Goal: Information Seeking & Learning: Learn about a topic

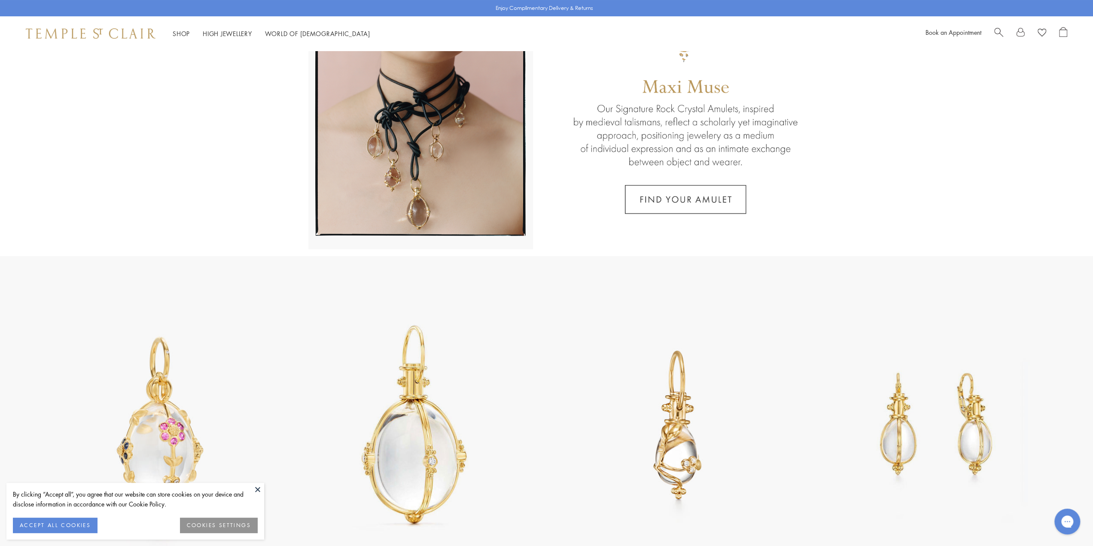
scroll to position [172, 0]
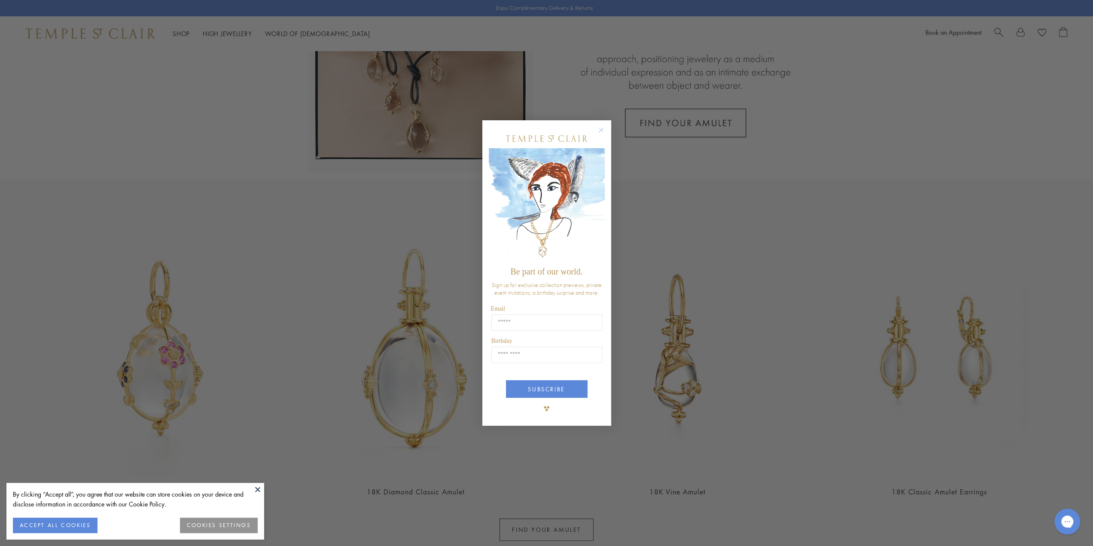
click at [604, 136] on button "Close dialog" at bounding box center [605, 134] width 11 height 11
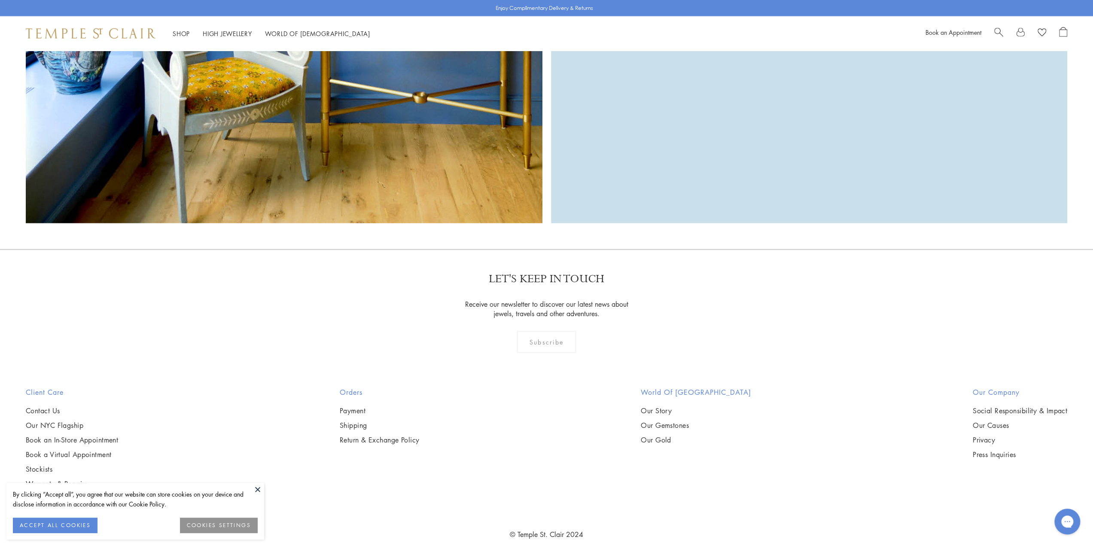
scroll to position [2220, 0]
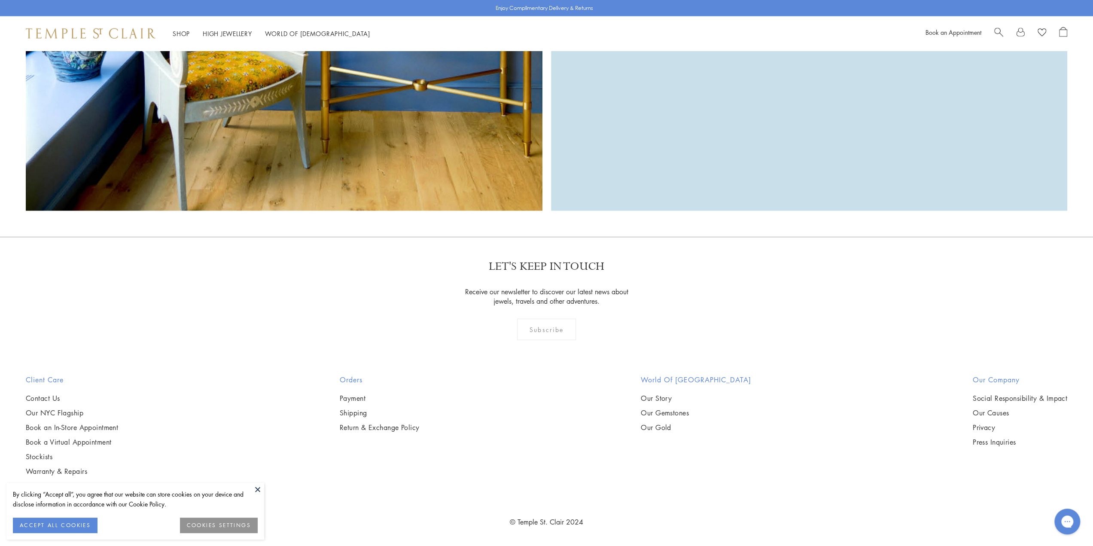
click at [53, 521] on button "ACCEPT ALL COOKIES" at bounding box center [55, 525] width 85 height 15
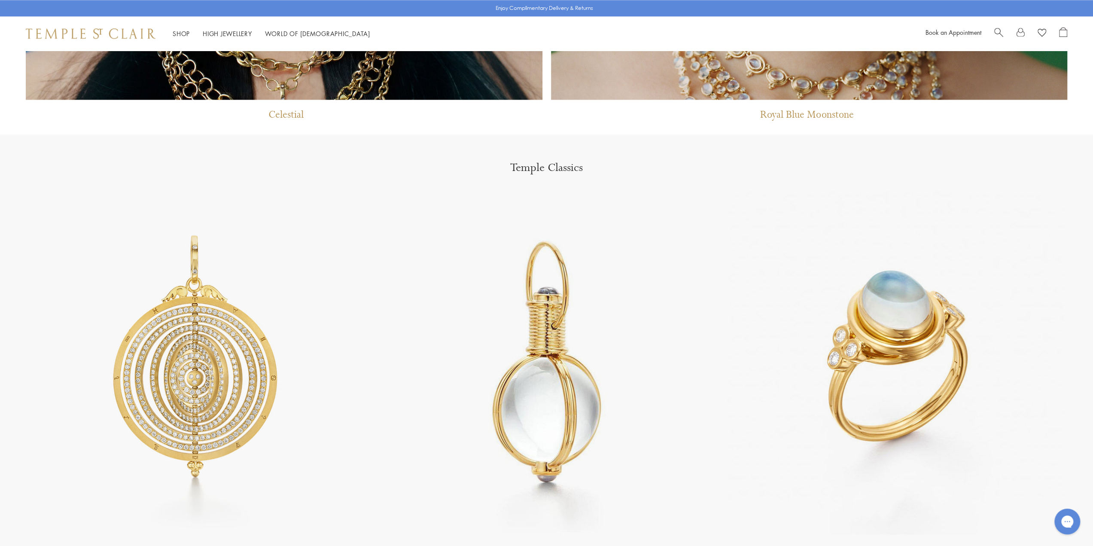
scroll to position [1017, 0]
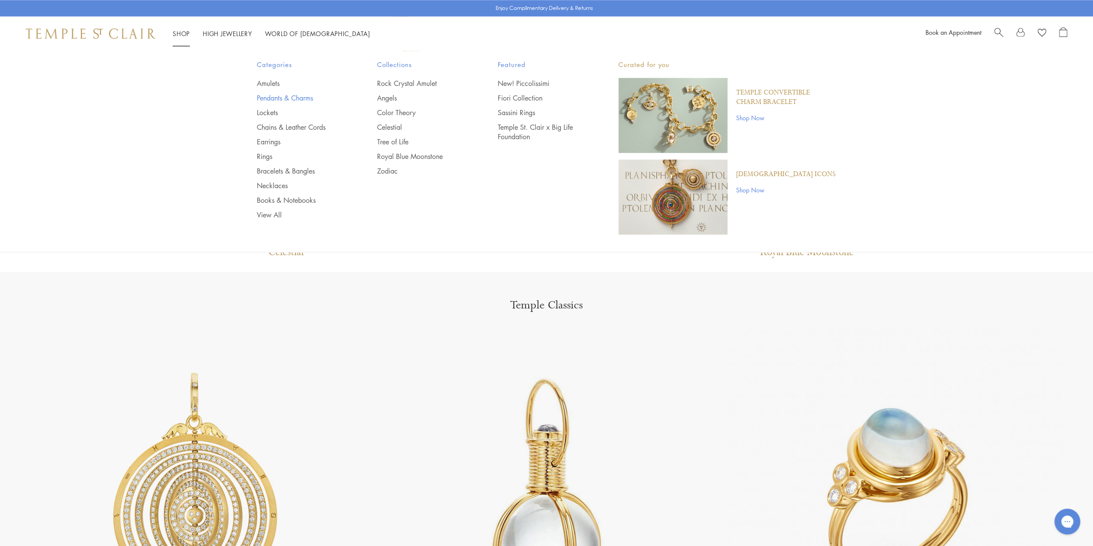
click at [277, 95] on link "Pendants & Charms" at bounding box center [300, 97] width 86 height 9
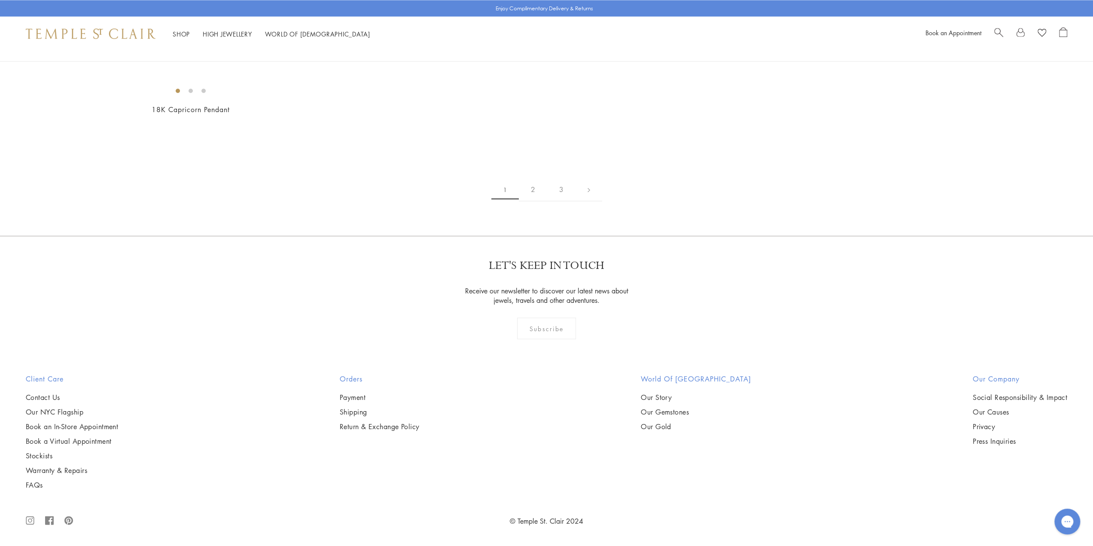
scroll to position [8807, 0]
click at [538, 201] on link "2" at bounding box center [533, 189] width 28 height 24
click at [0, 0] on img at bounding box center [0, 0] width 0 height 0
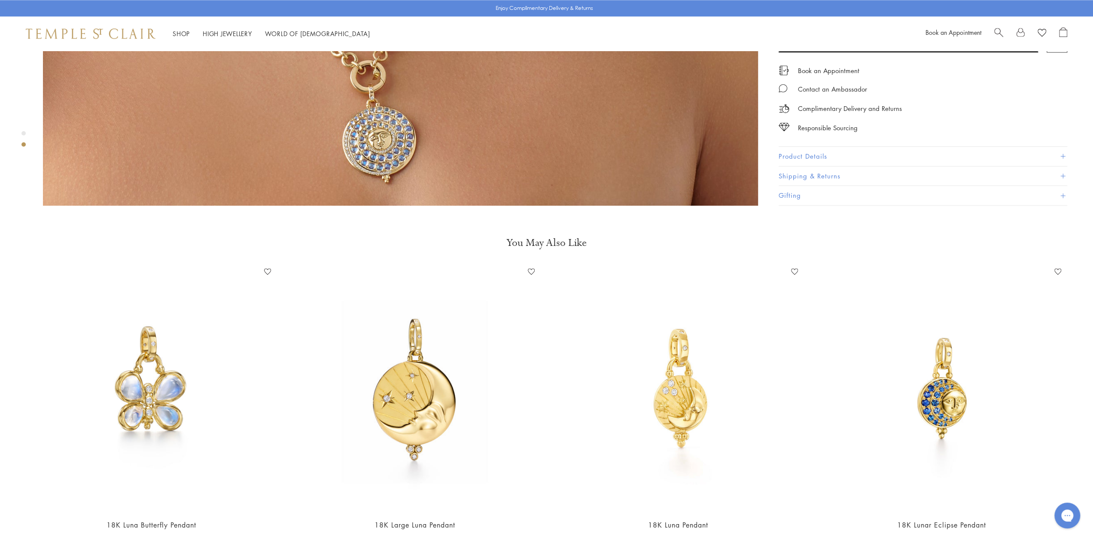
scroll to position [1074, 0]
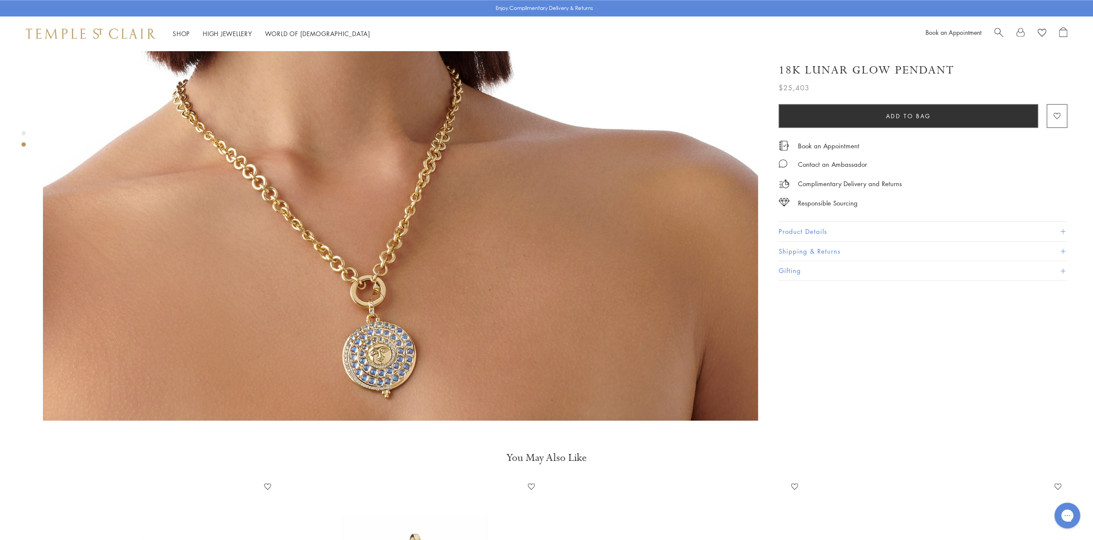
click at [772, 225] on div "18K Lunar Glow Pendant $25,403 The 18K Lunar Glow Pendant finds a whimsical moo…" at bounding box center [917, 167] width 301 height 226
click at [830, 234] on button "Product Details" at bounding box center [923, 231] width 289 height 19
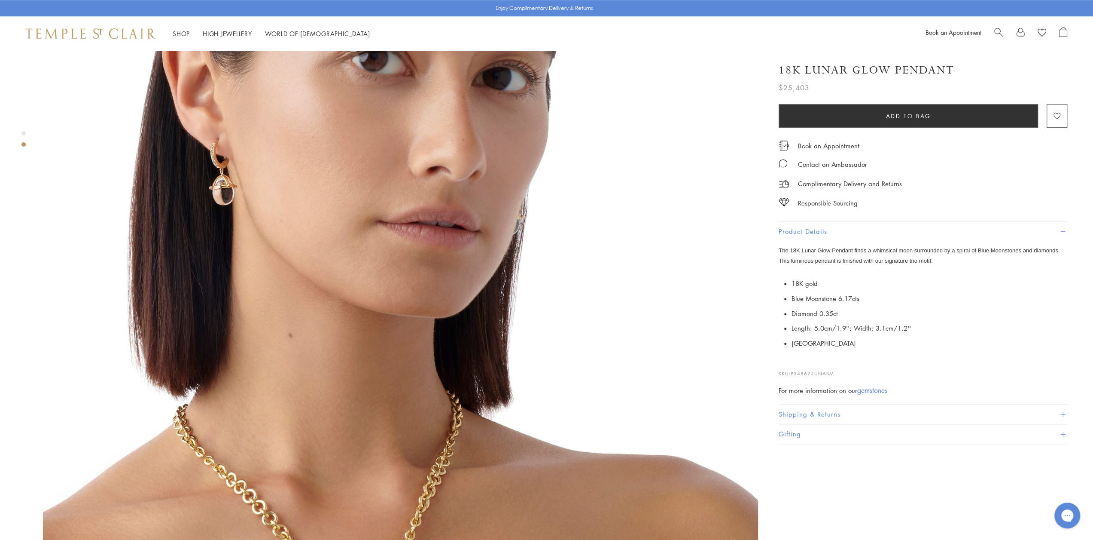
scroll to position [644, 0]
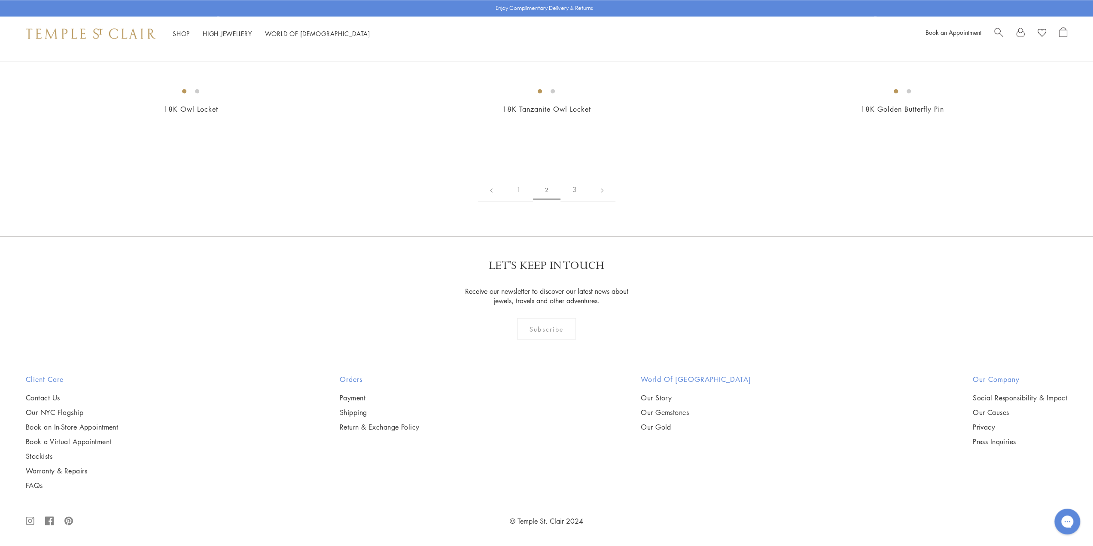
scroll to position [6788, 0]
click at [0, 0] on img at bounding box center [0, 0] width 0 height 0
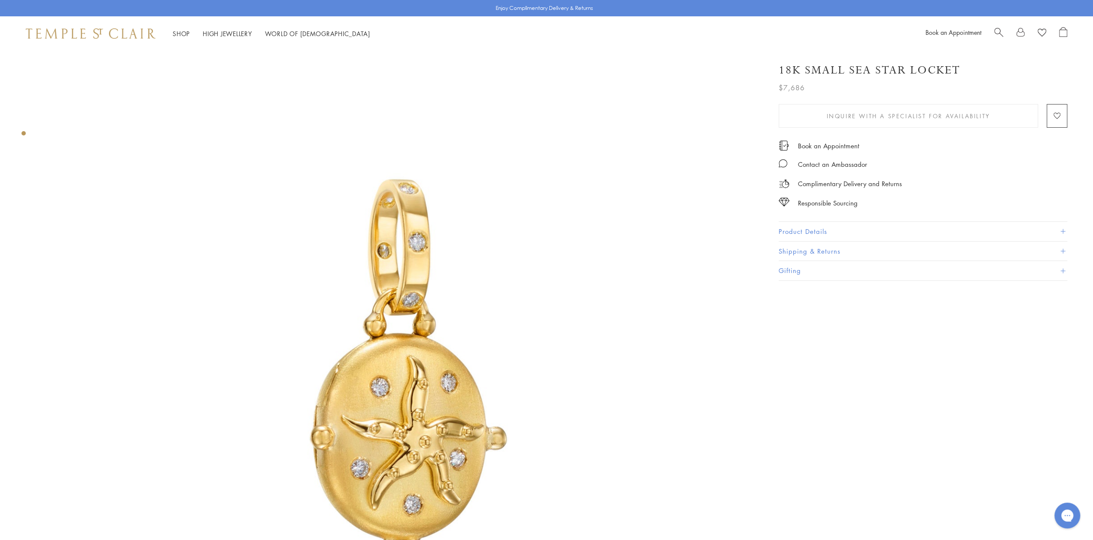
click at [811, 226] on button "Product Details" at bounding box center [923, 231] width 289 height 19
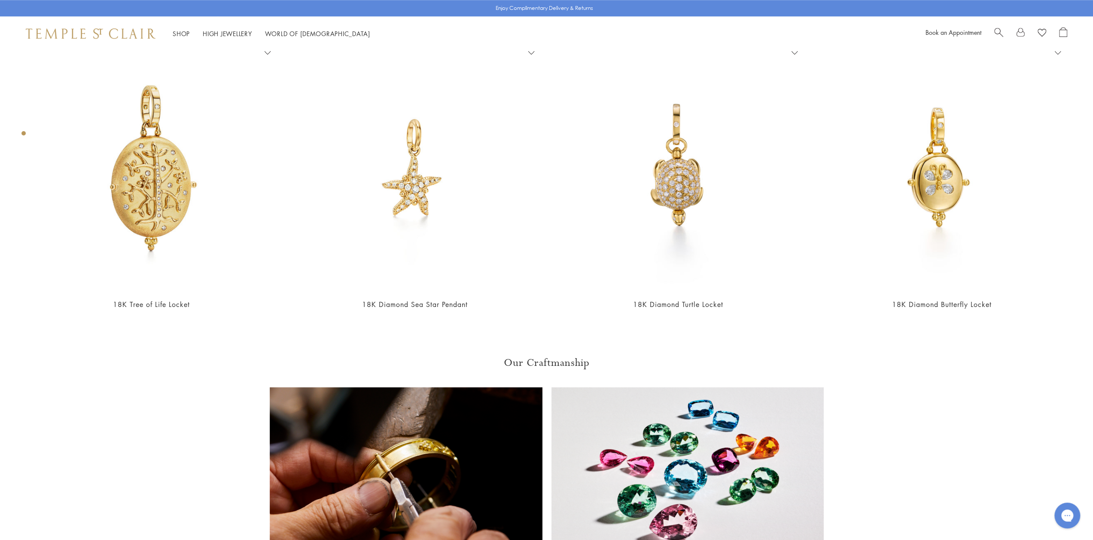
scroll to position [816, 0]
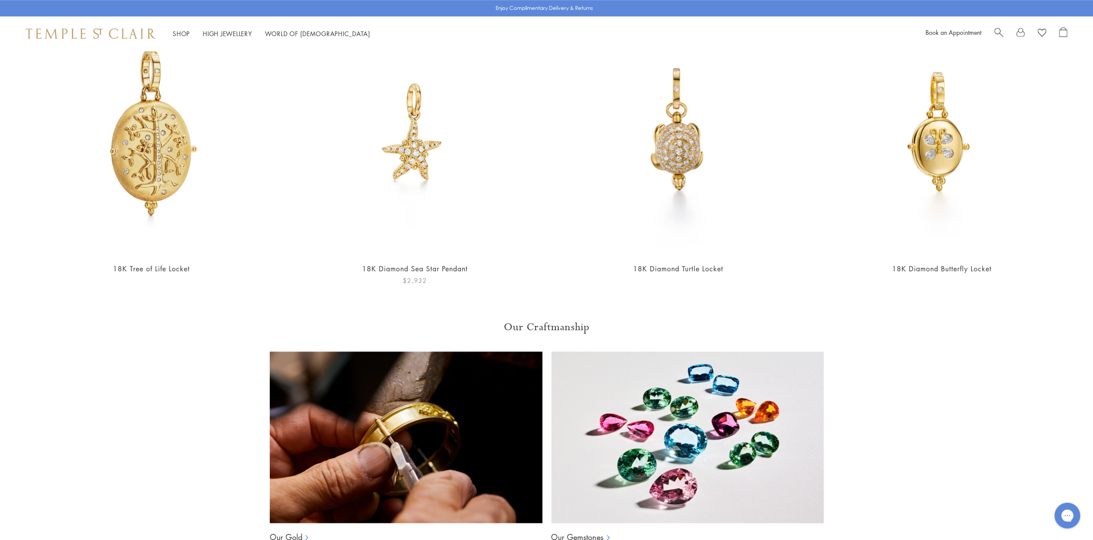
click at [420, 165] on img at bounding box center [415, 132] width 246 height 246
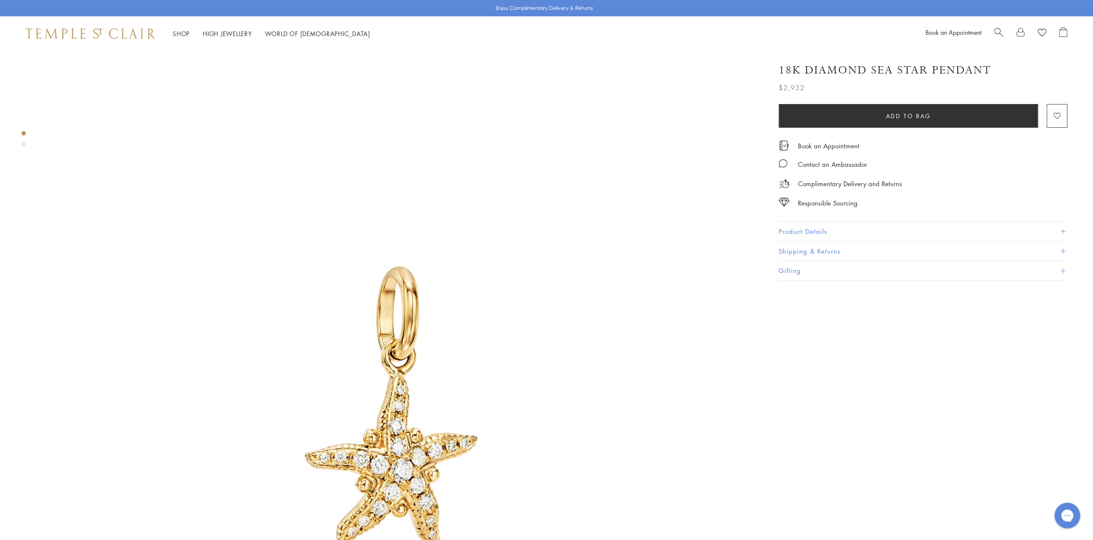
click at [821, 225] on button "Product Details" at bounding box center [923, 231] width 289 height 19
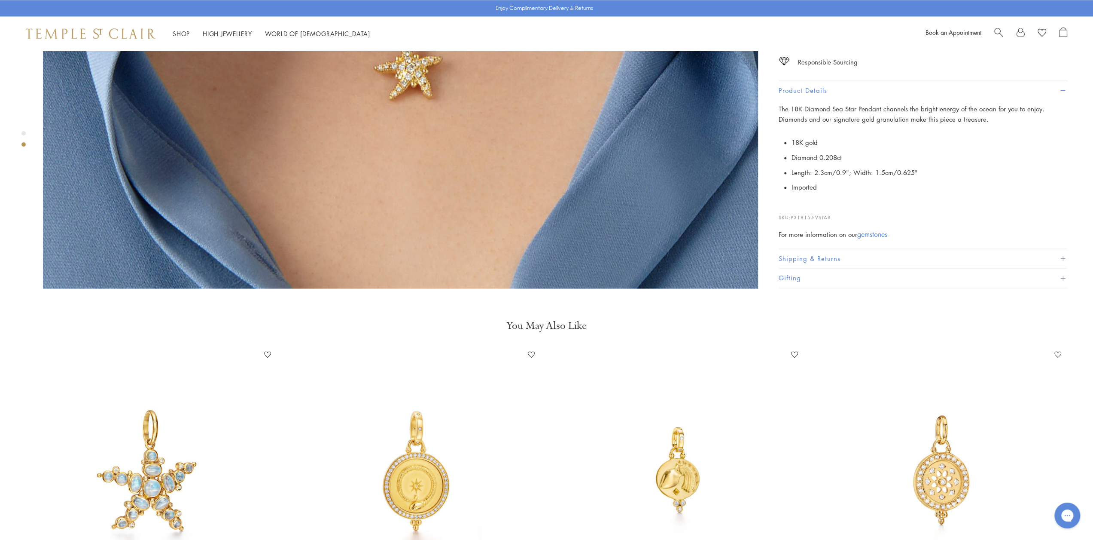
scroll to position [1074, 0]
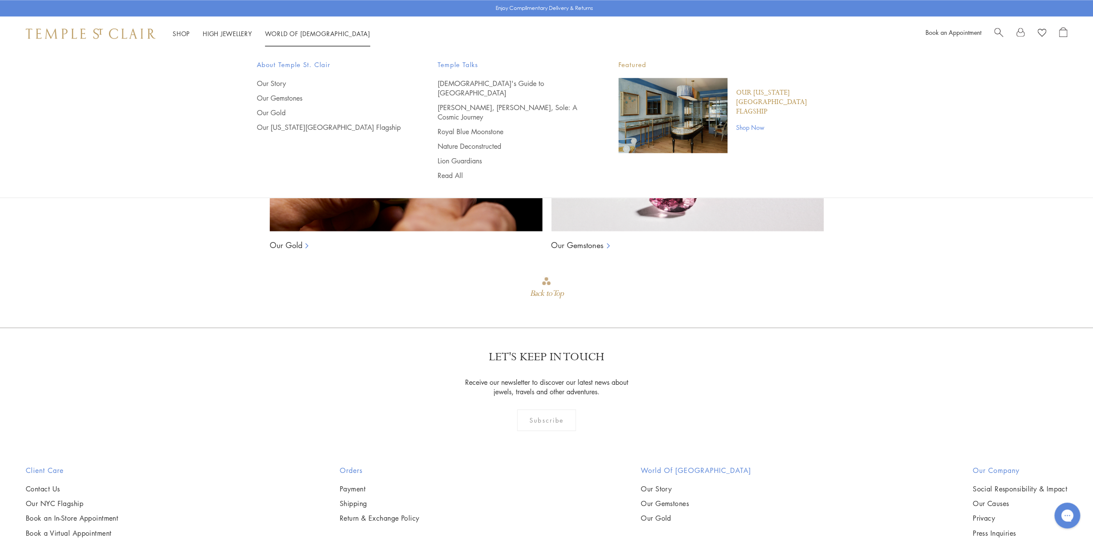
click at [284, 31] on link "World of Temple World of Temple" at bounding box center [317, 33] width 105 height 9
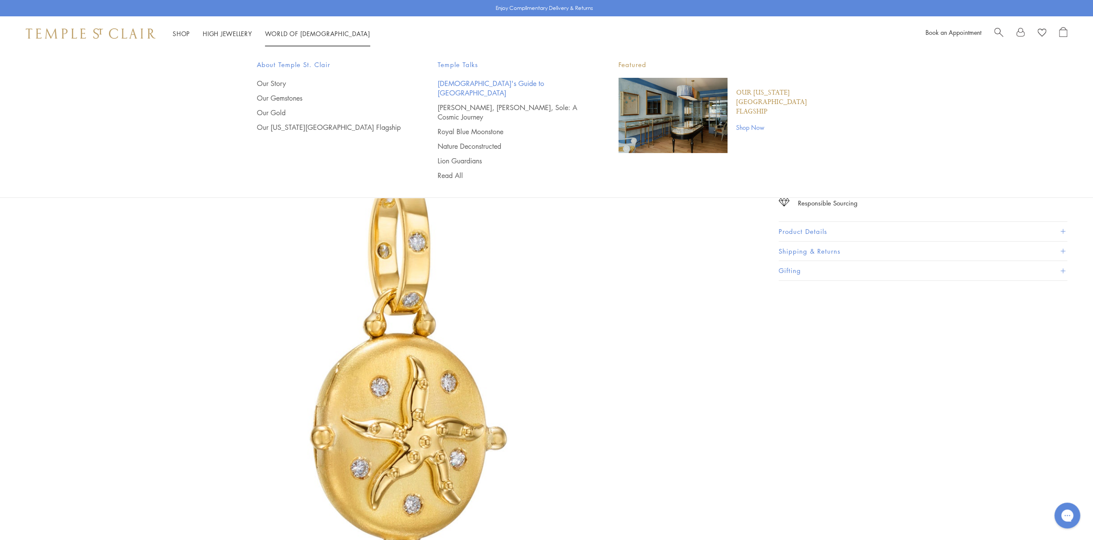
click at [473, 83] on link "[DEMOGRAPHIC_DATA]'s Guide to [GEOGRAPHIC_DATA]" at bounding box center [511, 88] width 147 height 19
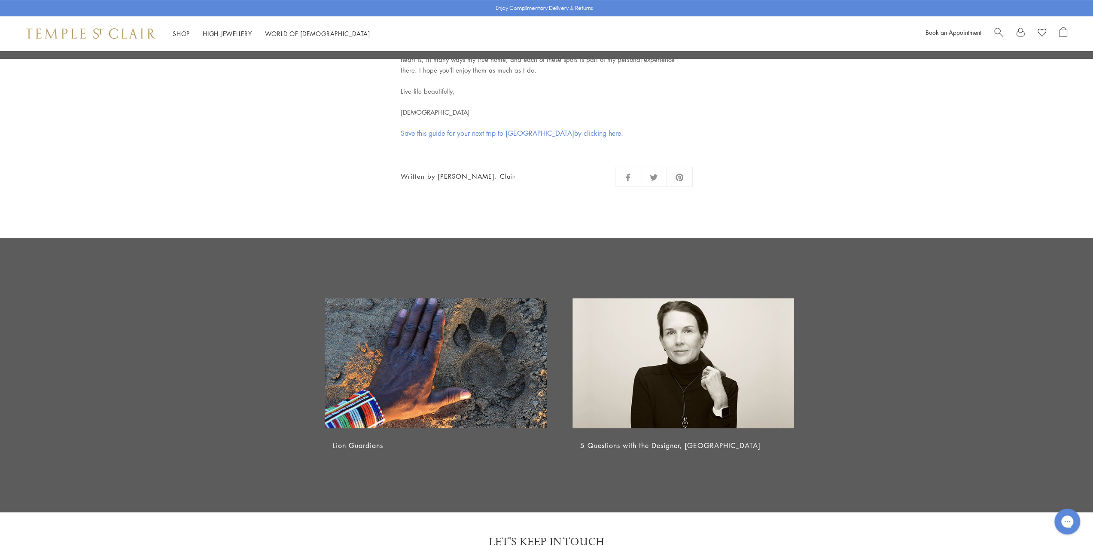
scroll to position [3652, 0]
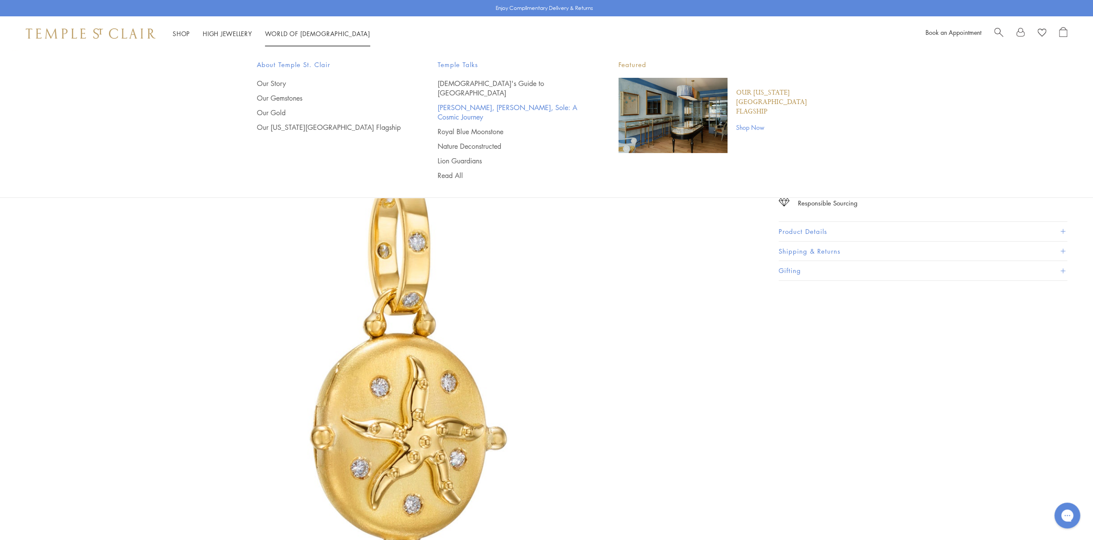
click at [472, 103] on link "[PERSON_NAME], [PERSON_NAME], Sole: A Cosmic Journey" at bounding box center [511, 112] width 147 height 19
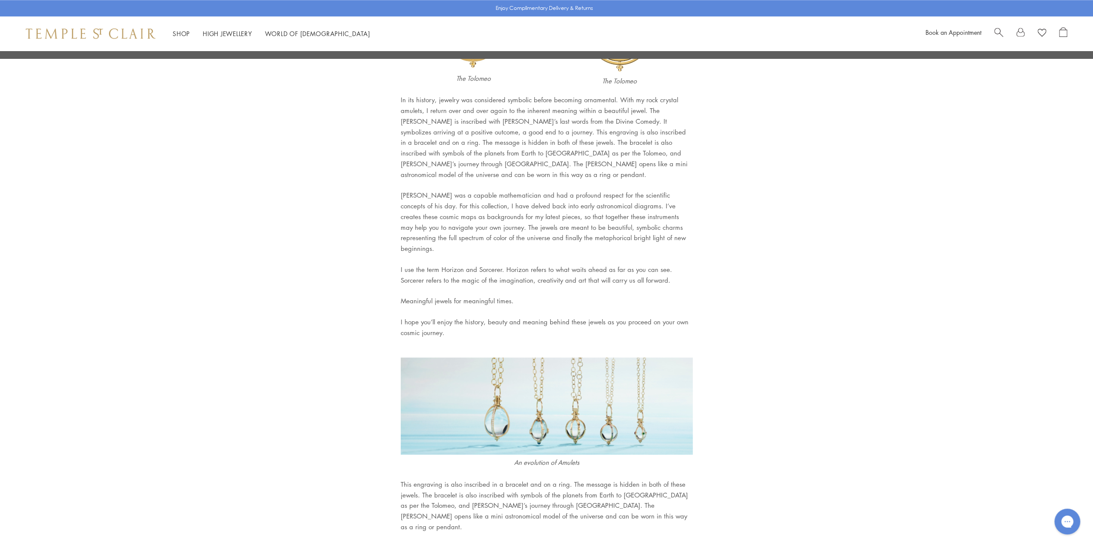
scroll to position [4322, 0]
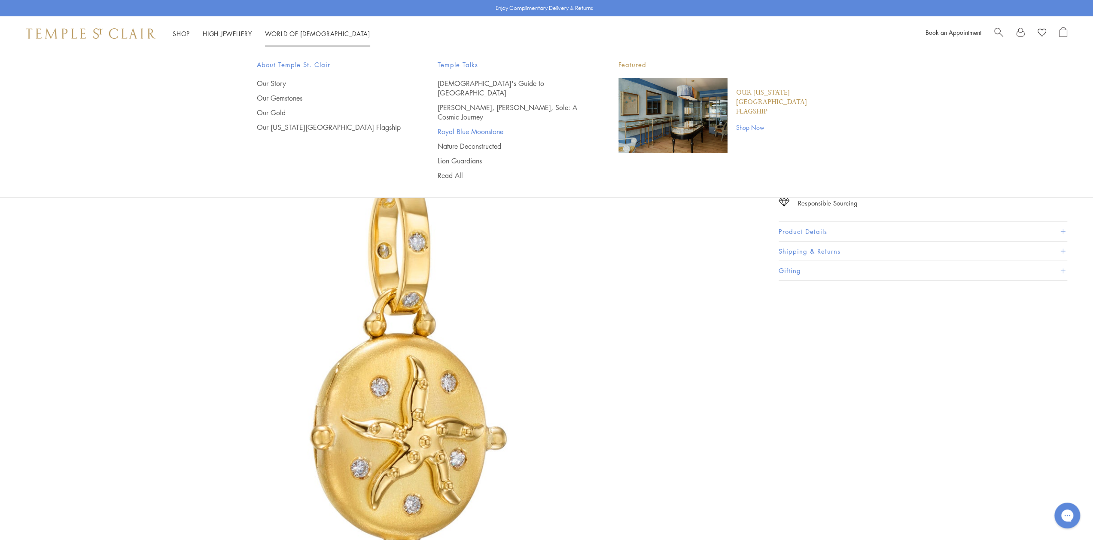
click at [473, 127] on link "Royal Blue Moonstone" at bounding box center [511, 131] width 147 height 9
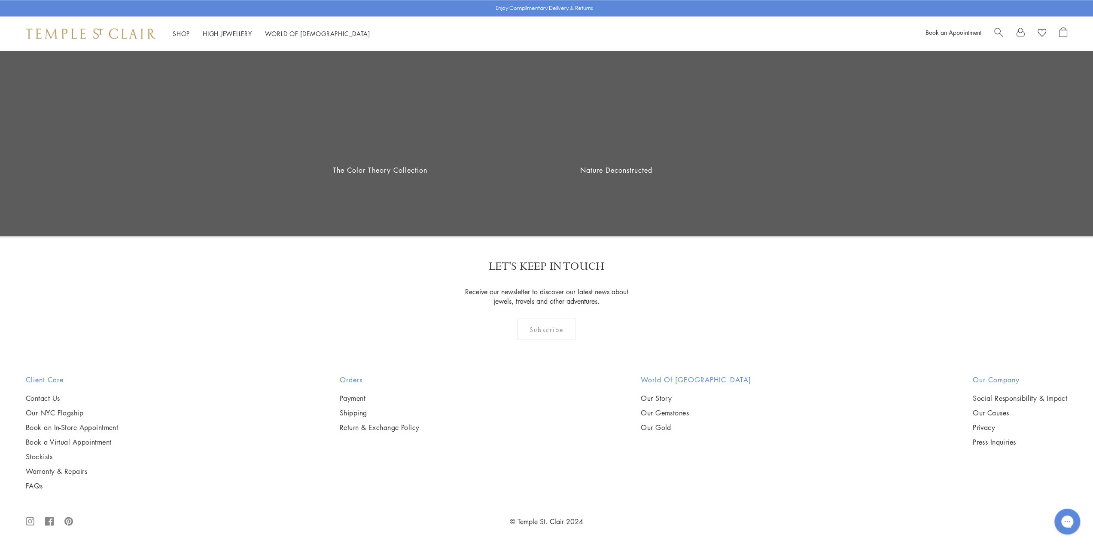
scroll to position [1152, 0]
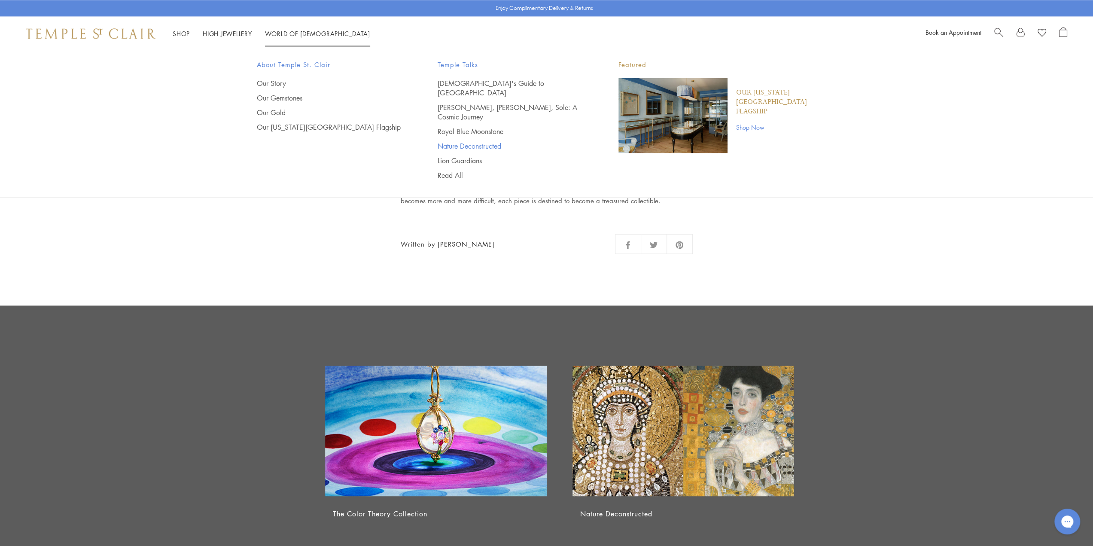
click at [485, 141] on link "Nature Deconstructed" at bounding box center [511, 145] width 147 height 9
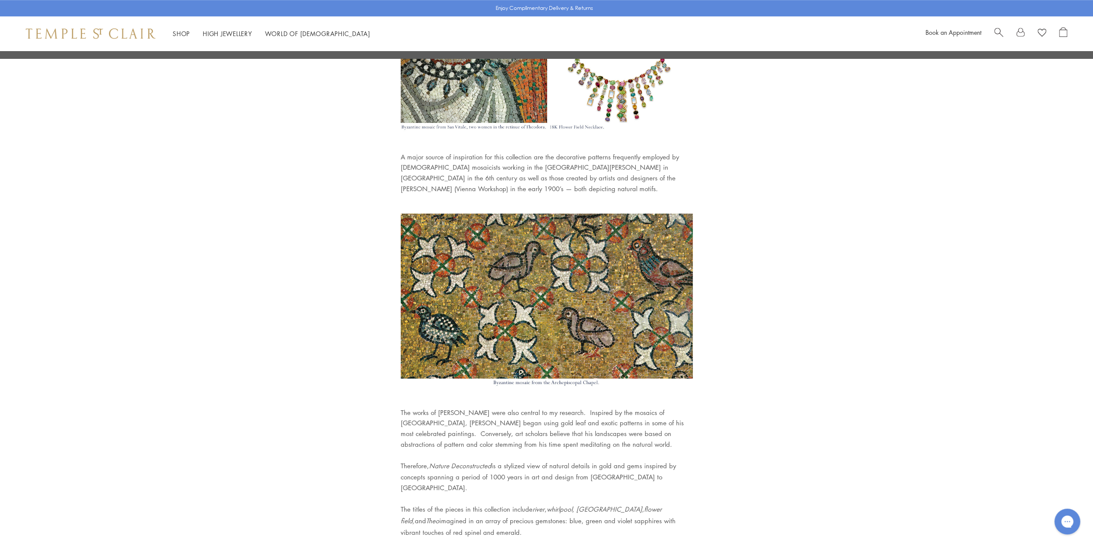
scroll to position [644, 0]
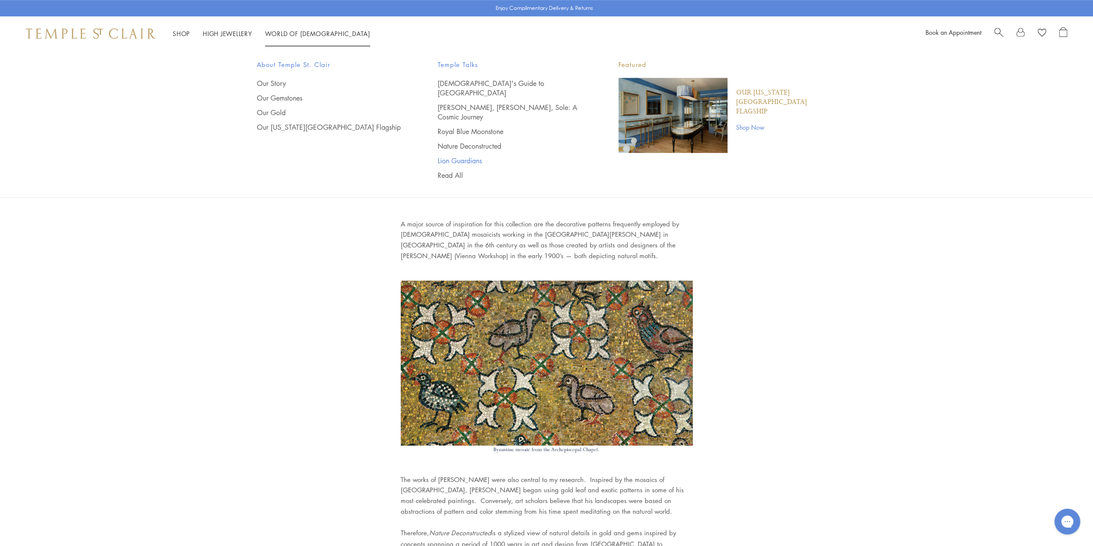
click at [462, 156] on link "Lion Guardians" at bounding box center [511, 160] width 147 height 9
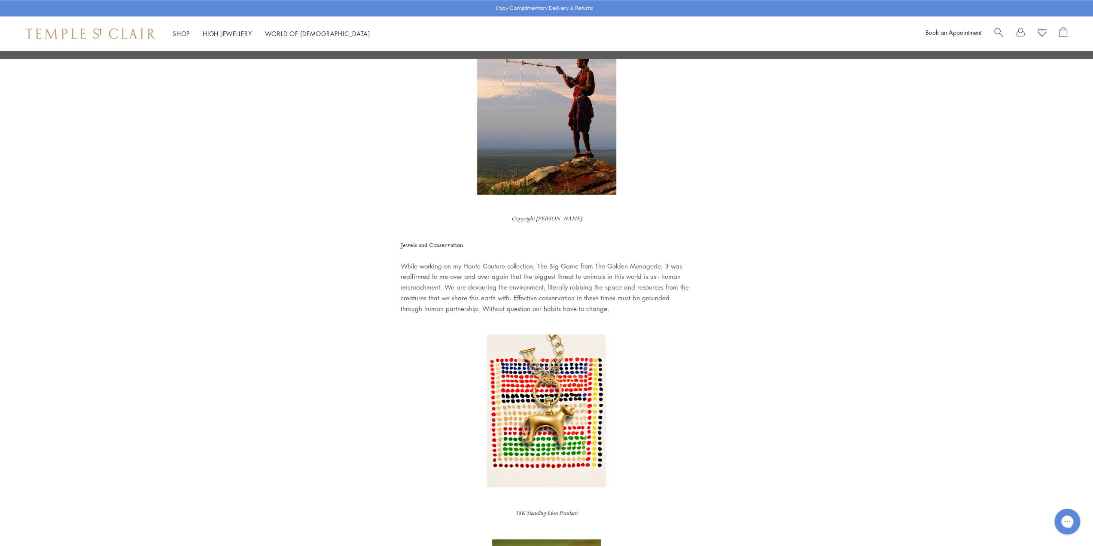
scroll to position [1117, 0]
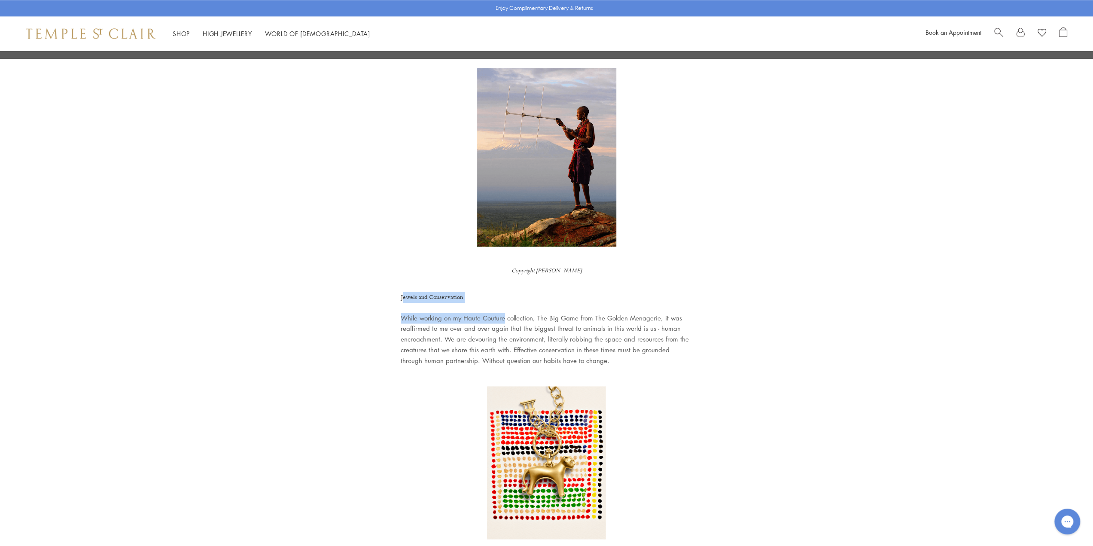
drag, startPoint x: 402, startPoint y: 287, endPoint x: 502, endPoint y: 296, distance: 100.0
click at [502, 296] on div "18K Standing Lion Pendant. 18K Lion Cub Drop Earrings. 18K Lion Cub Bellina Bra…" at bounding box center [547, 75] width 292 height 1511
click at [695, 286] on div "Lion Guardians Copyright Philip J. Briggs Conserving Lions and Preserving Cultu…" at bounding box center [546, 0] width 335 height 2132
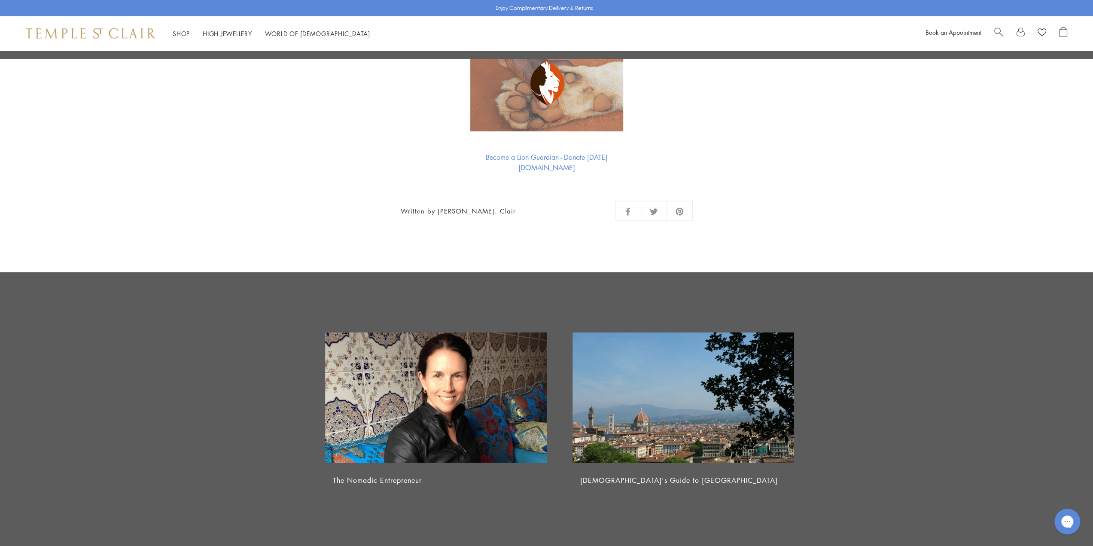
scroll to position [2062, 0]
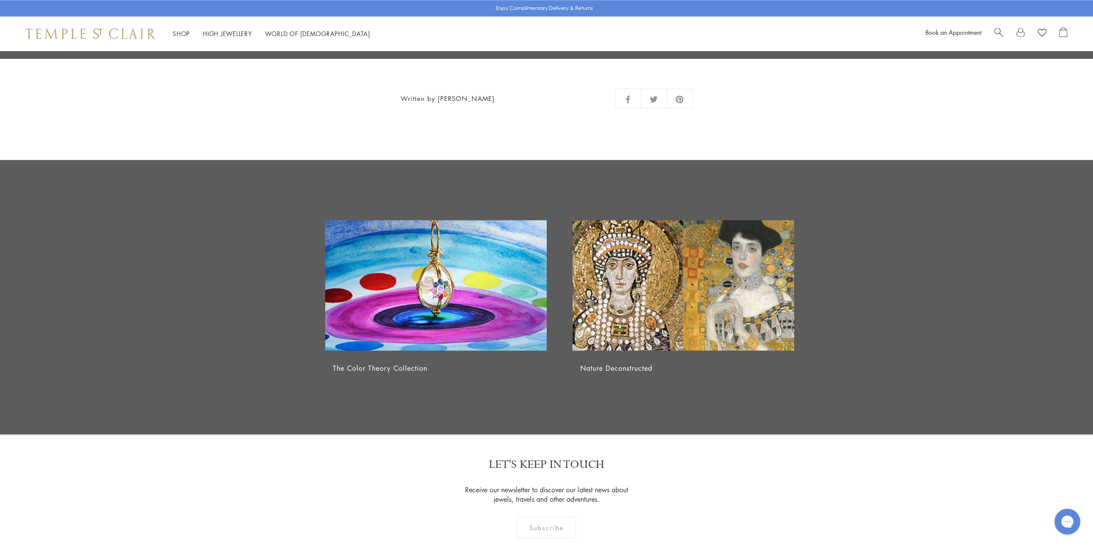
scroll to position [1367, 0]
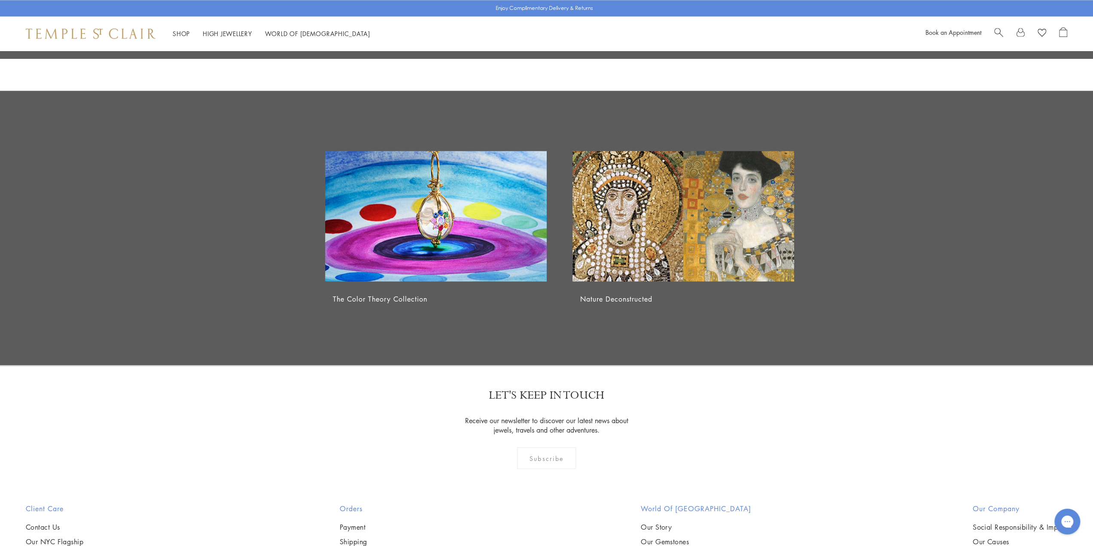
click at [482, 232] on img at bounding box center [436, 216] width 222 height 131
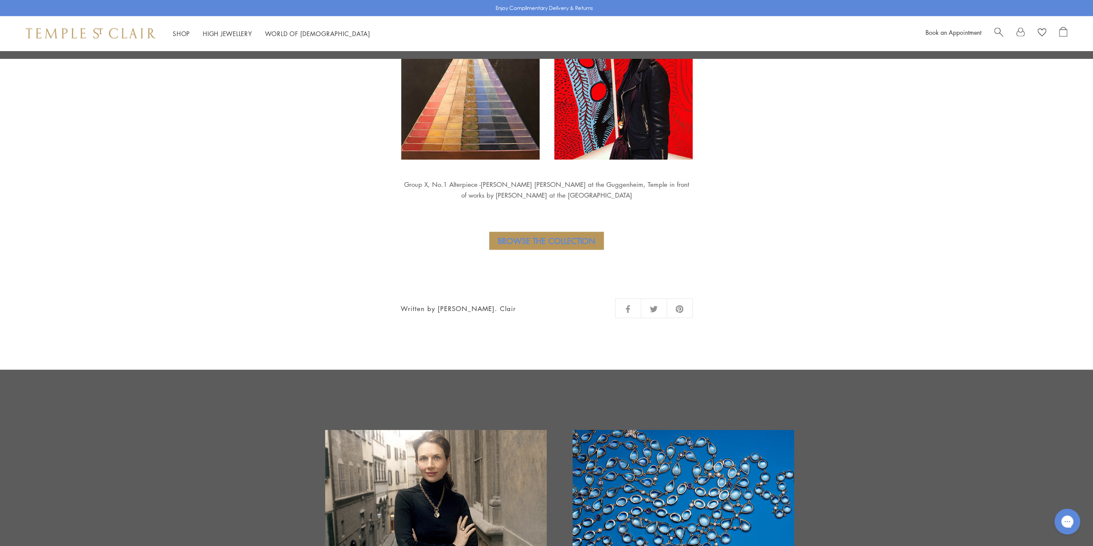
scroll to position [1590, 0]
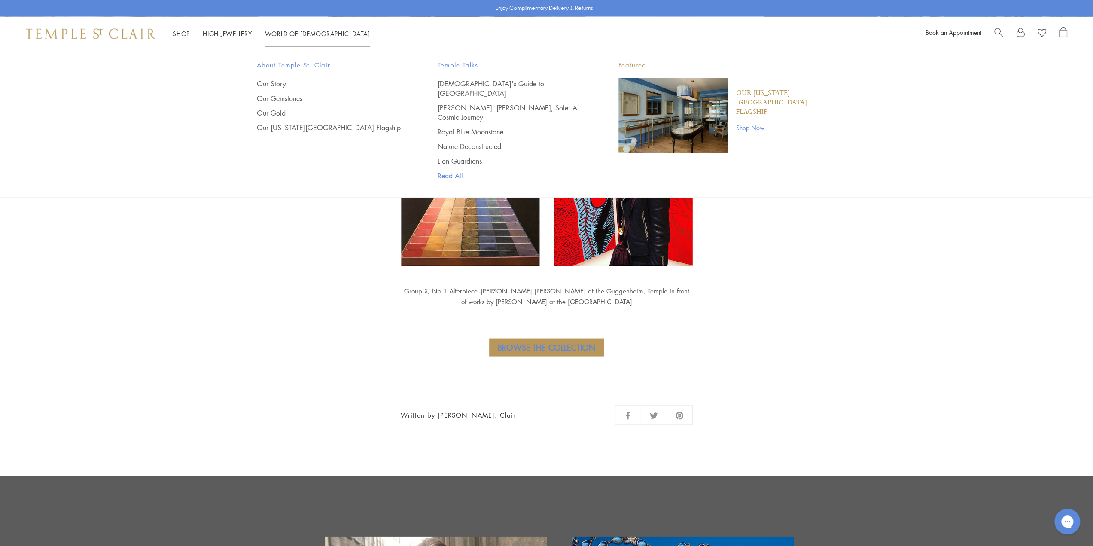
click at [449, 171] on link "Read All" at bounding box center [511, 175] width 147 height 9
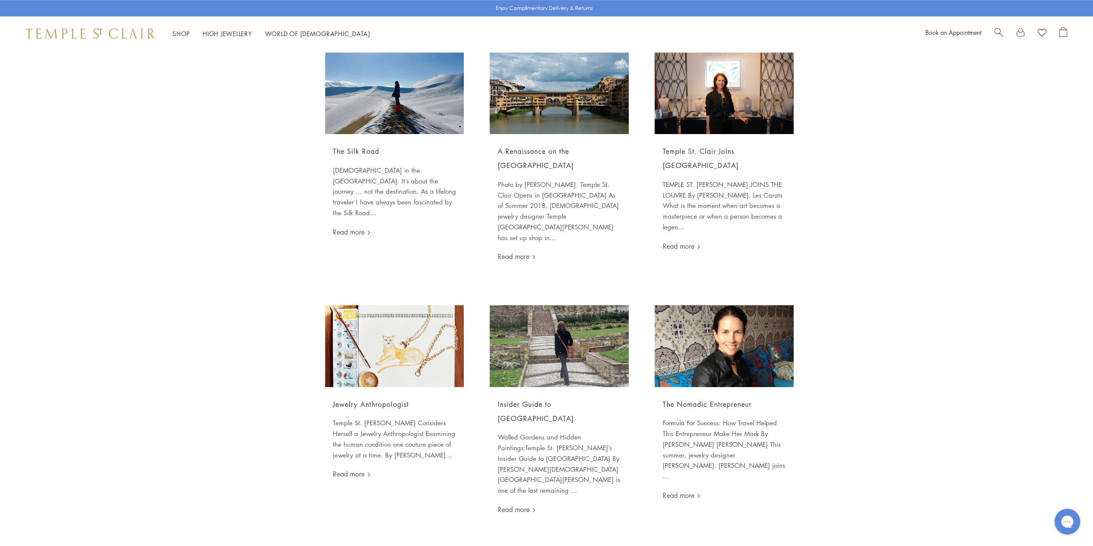
scroll to position [773, 0]
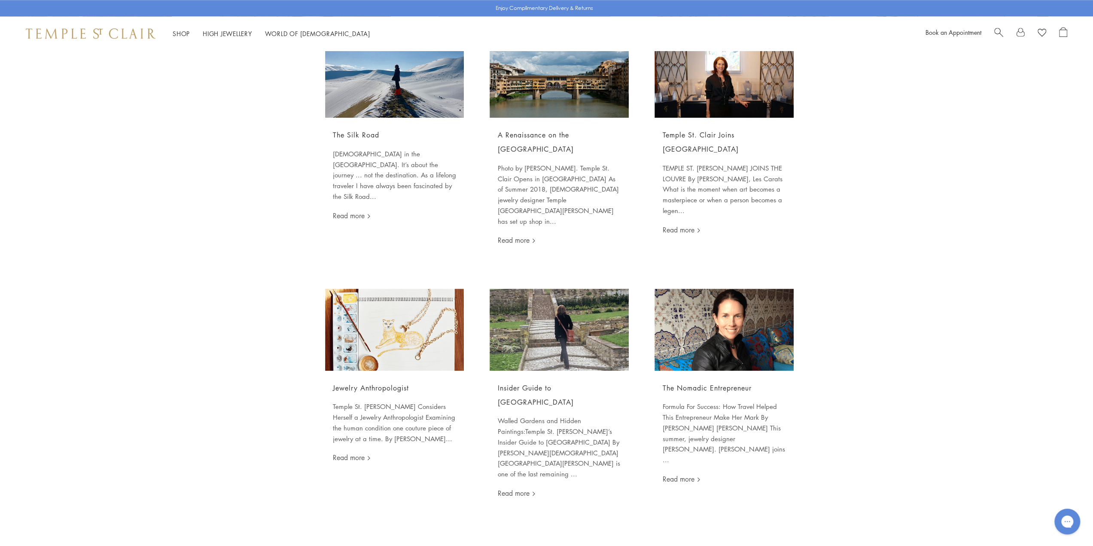
click at [400, 289] on img at bounding box center [394, 330] width 139 height 82
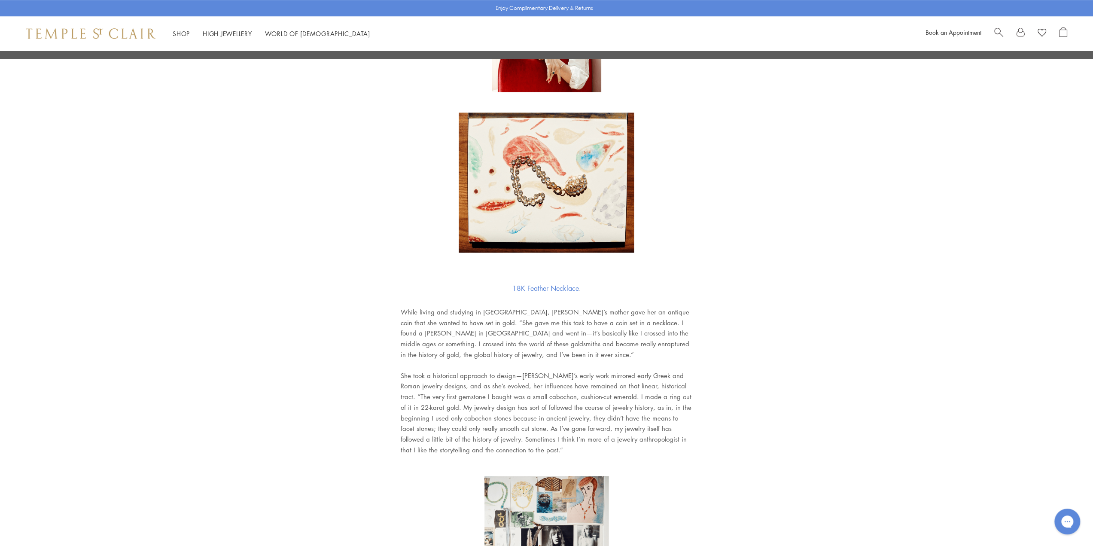
scroll to position [730, 0]
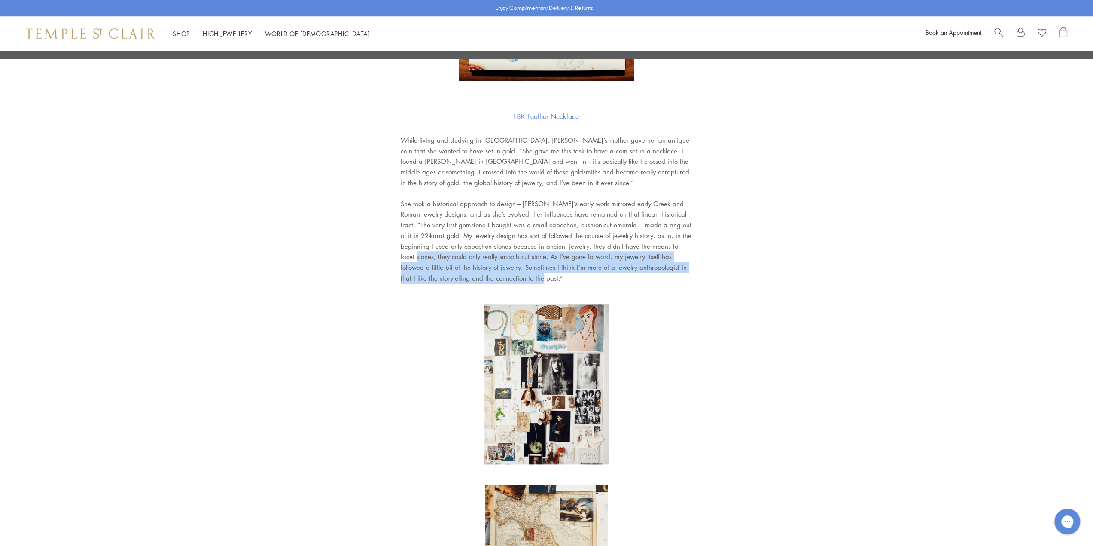
drag, startPoint x: 646, startPoint y: 233, endPoint x: 675, endPoint y: 261, distance: 40.1
click at [675, 261] on p "She took a historical approach to design—Temple’s early work mirrored early Gre…" at bounding box center [547, 240] width 292 height 85
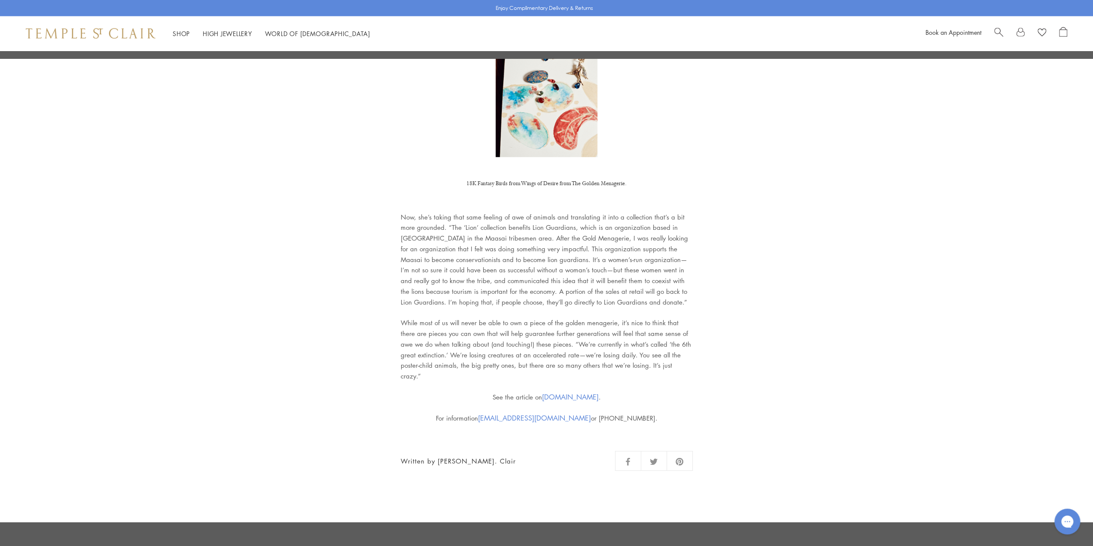
scroll to position [2191, 0]
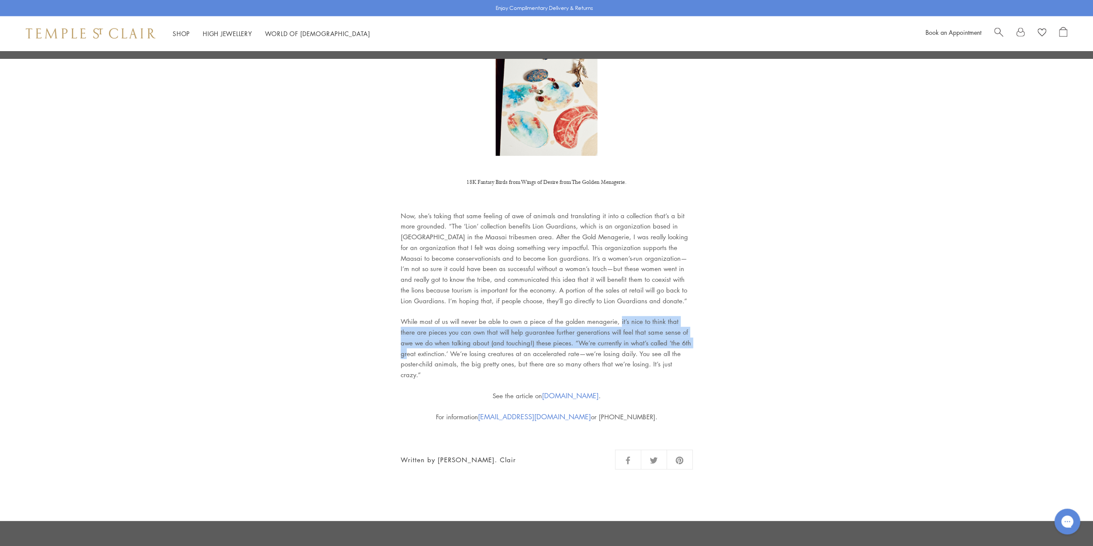
drag, startPoint x: 617, startPoint y: 307, endPoint x: 669, endPoint y: 330, distance: 57.7
click at [669, 330] on p "While most of us will never be able to own a piece of the golden menagerie, it’…" at bounding box center [547, 348] width 292 height 64
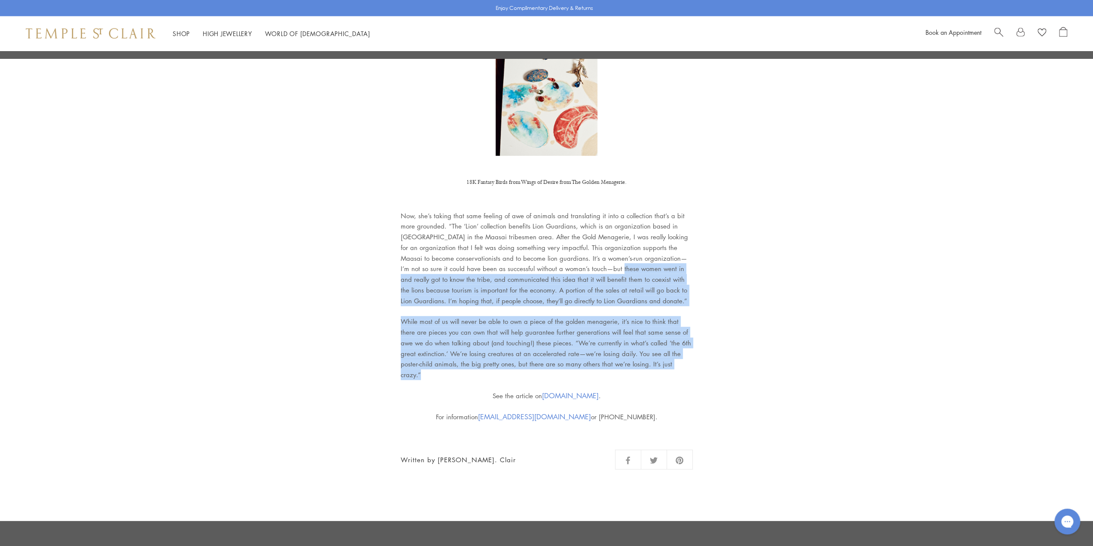
drag, startPoint x: 593, startPoint y: 255, endPoint x: 688, endPoint y: 346, distance: 132.2
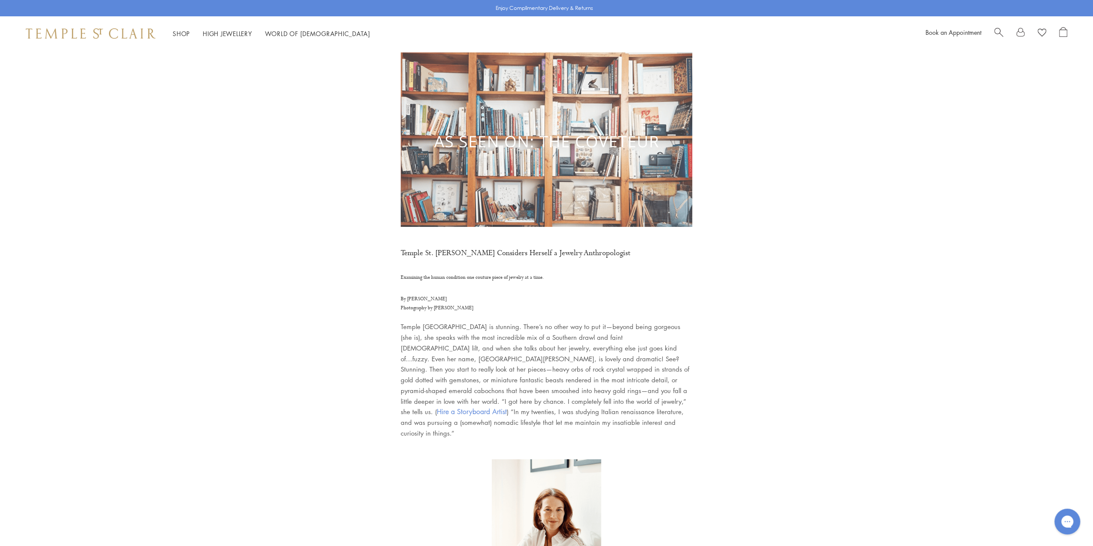
scroll to position [0, 0]
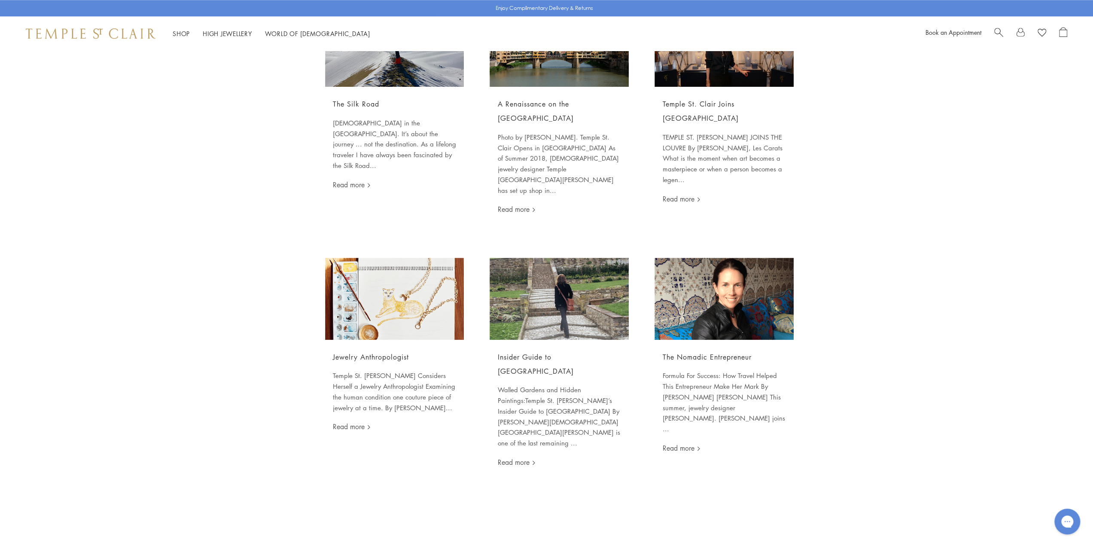
scroll to position [816, 0]
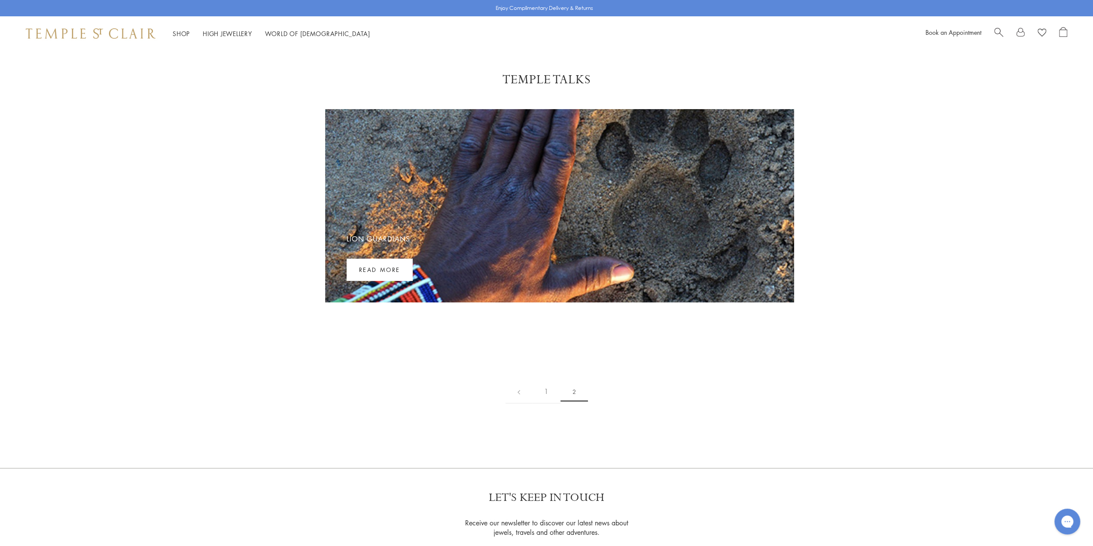
click at [503, 195] on div at bounding box center [559, 205] width 469 height 193
click at [400, 270] on link "Read more" at bounding box center [380, 270] width 66 height 22
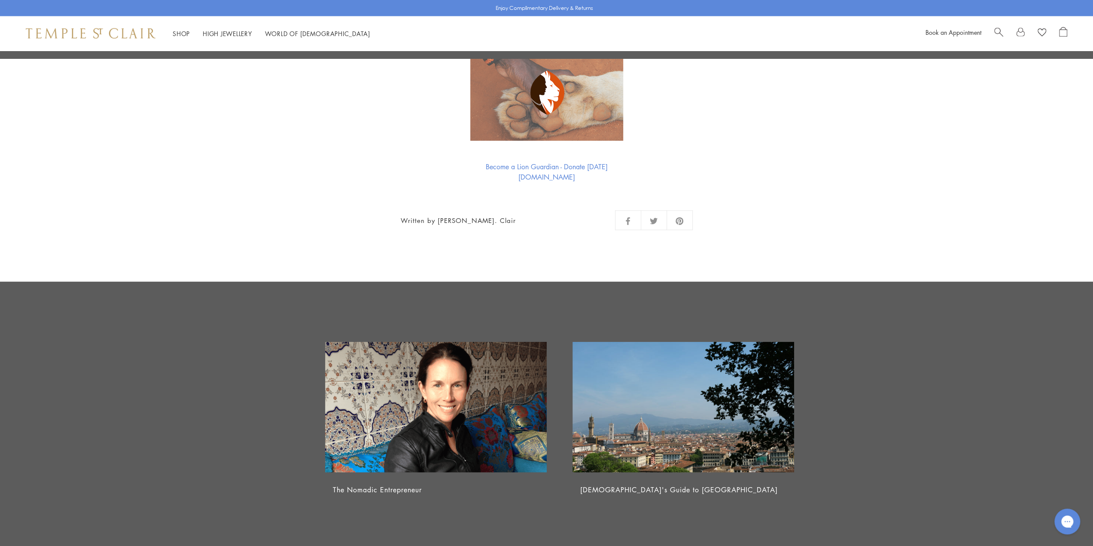
scroll to position [2062, 0]
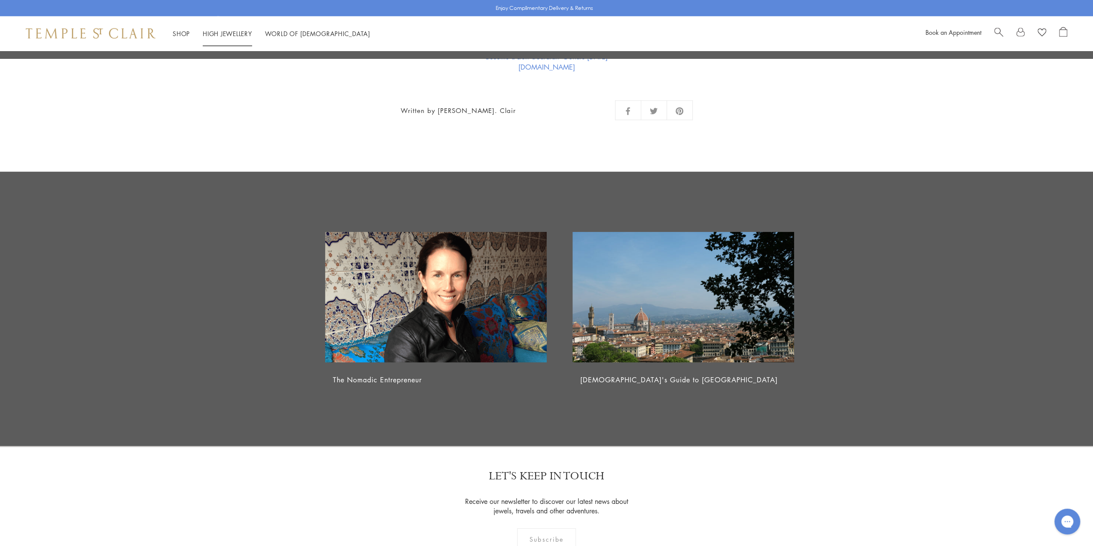
click at [234, 37] on link "High Jewellery High Jewellery" at bounding box center [227, 33] width 49 height 9
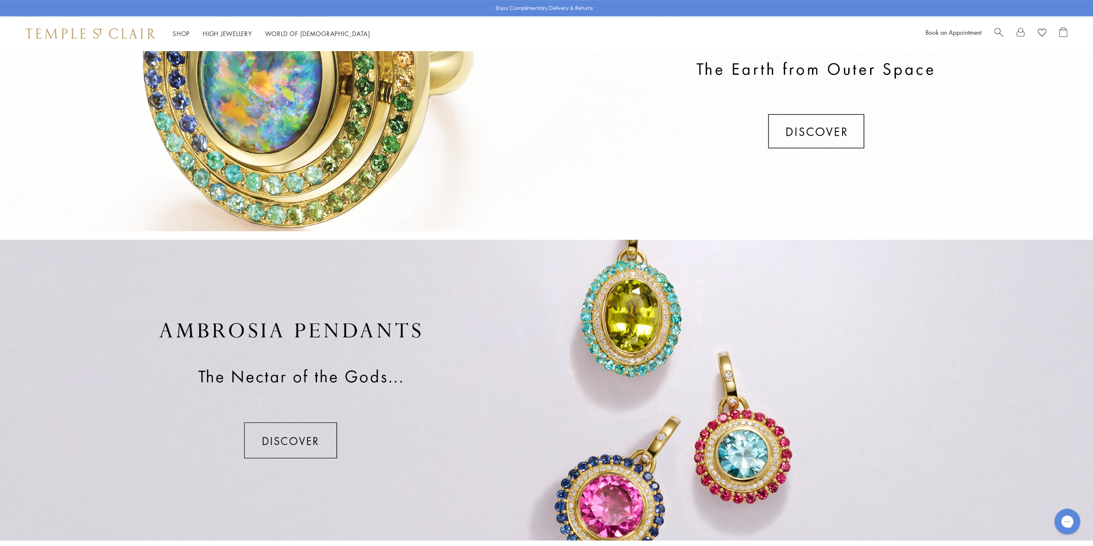
scroll to position [301, 0]
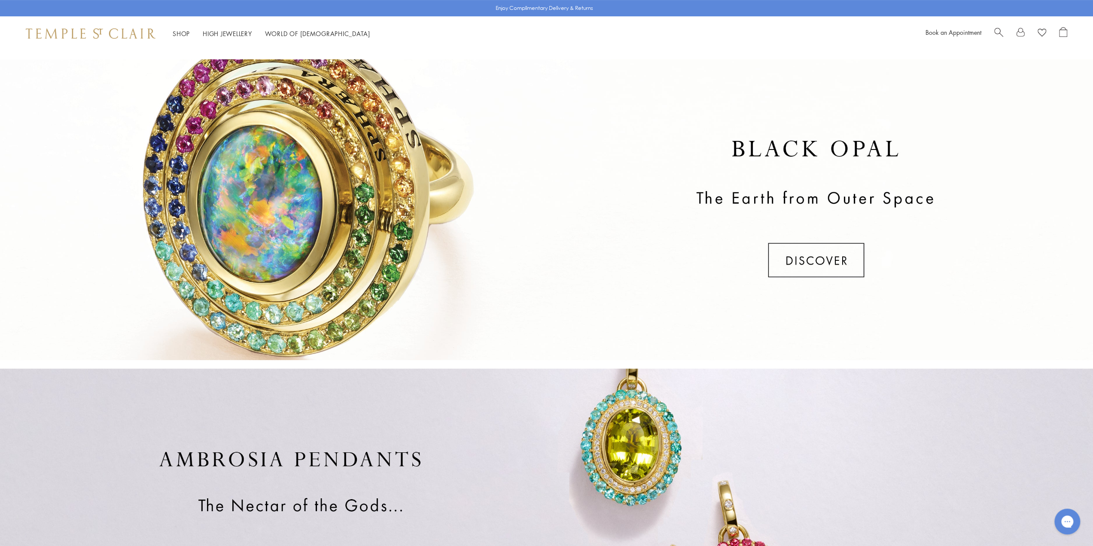
click at [834, 256] on div at bounding box center [546, 209] width 1093 height 301
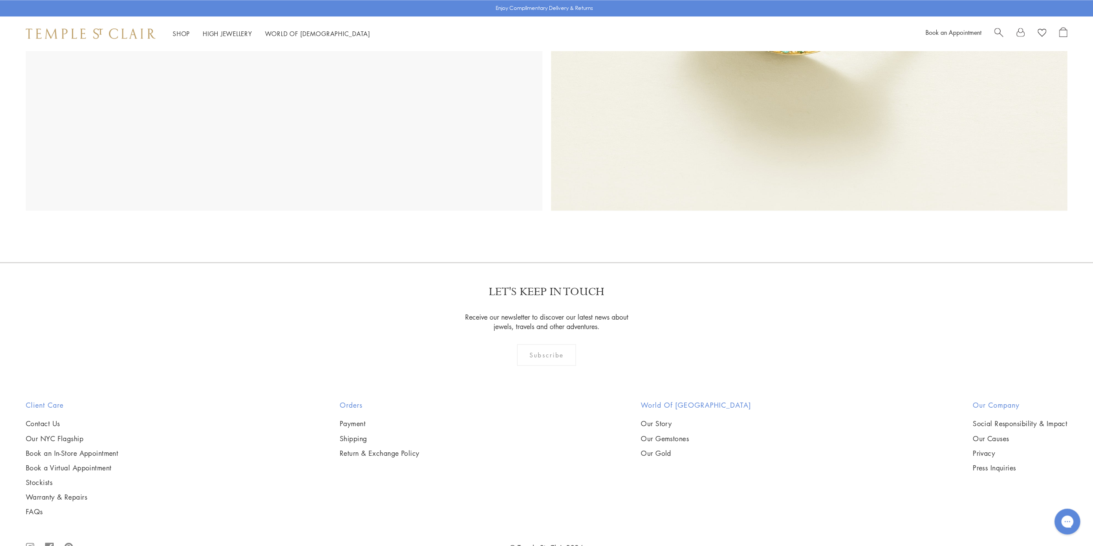
scroll to position [1234, 0]
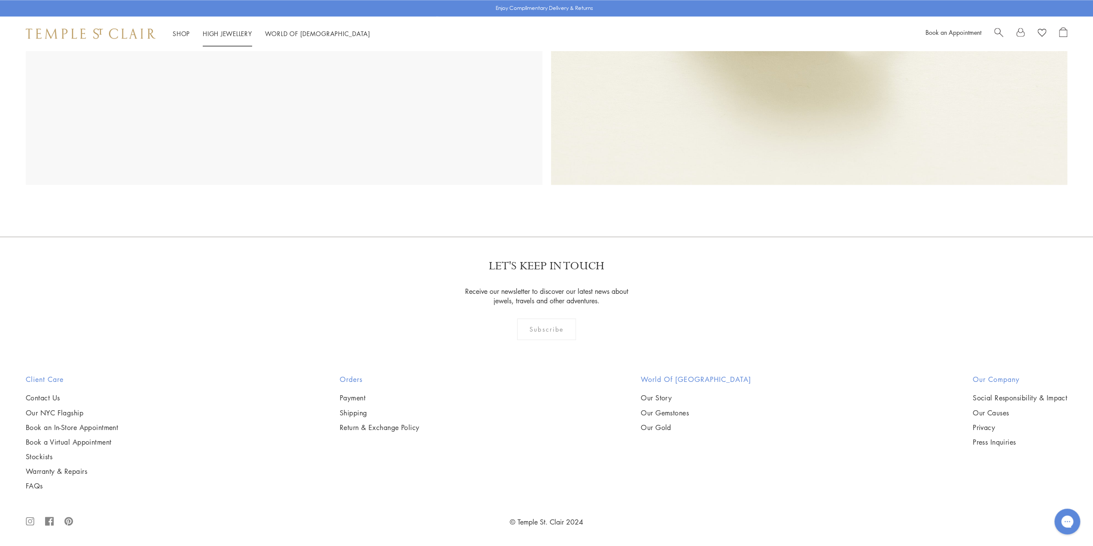
click at [244, 36] on link "High Jewellery High Jewellery" at bounding box center [227, 33] width 49 height 9
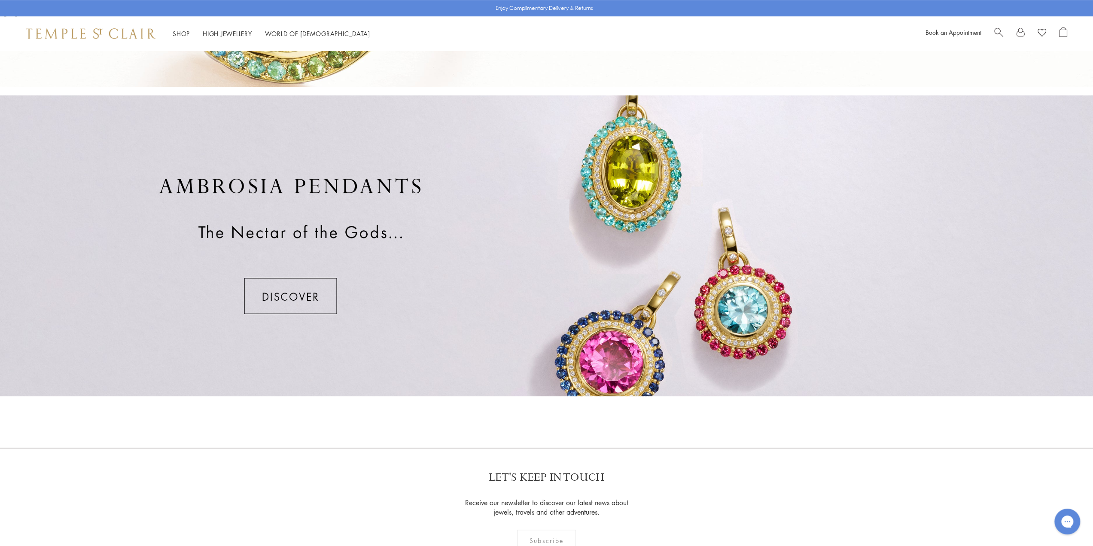
scroll to position [571, 0]
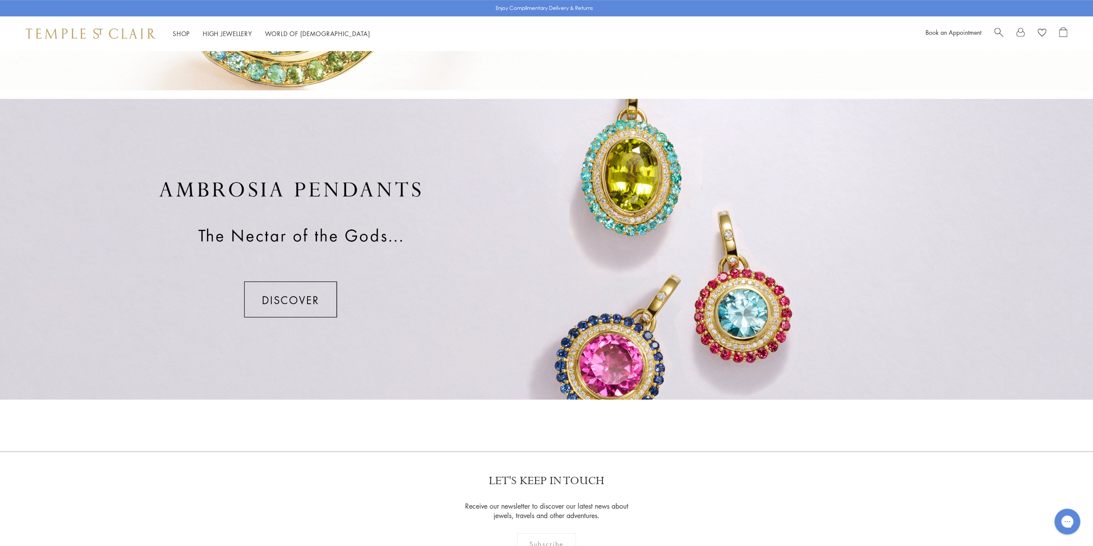
click at [266, 304] on div at bounding box center [546, 249] width 1093 height 301
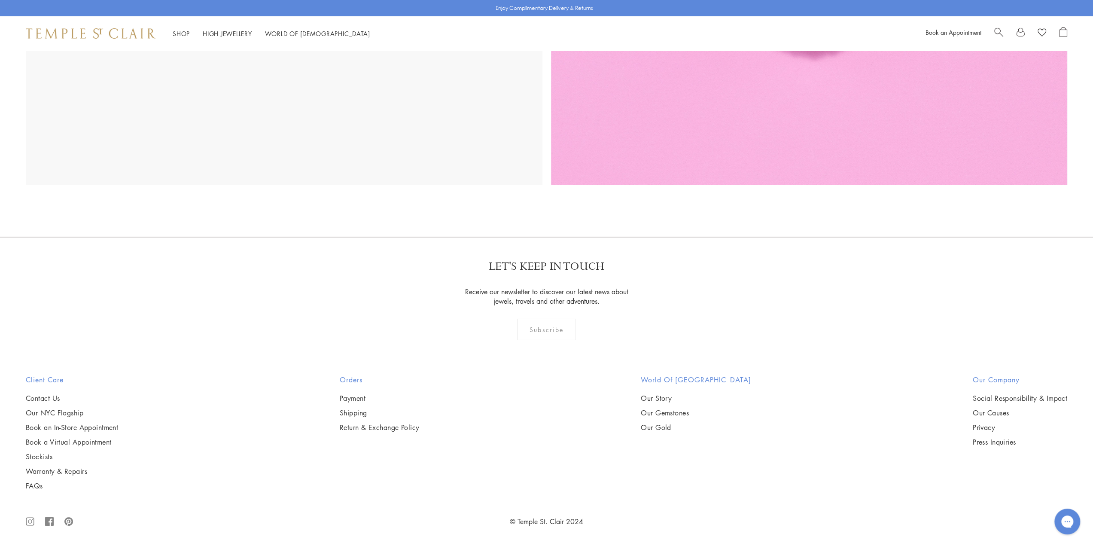
scroll to position [2793, 0]
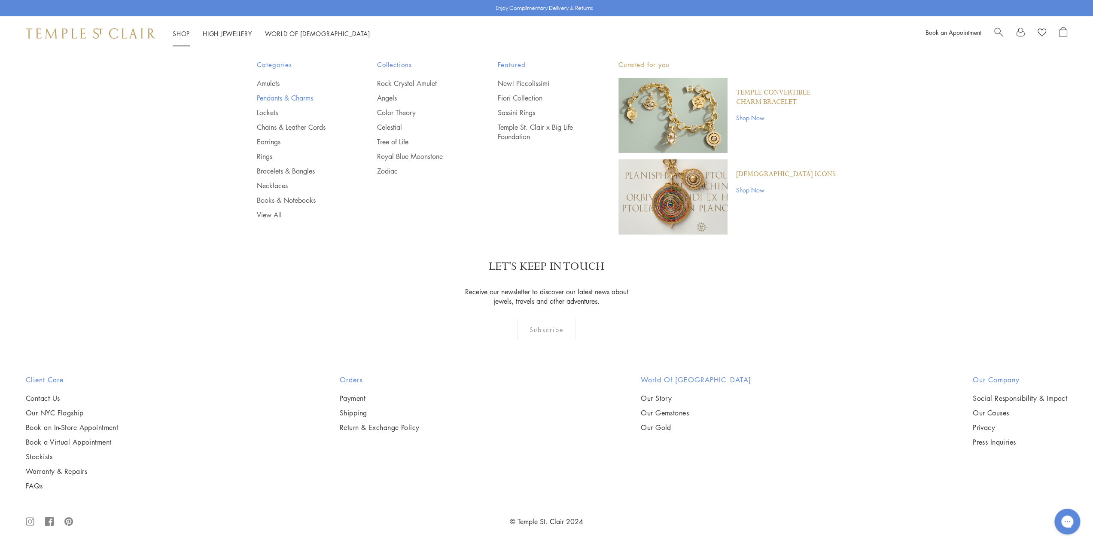
click at [269, 95] on link "Pendants & Charms" at bounding box center [300, 97] width 86 height 9
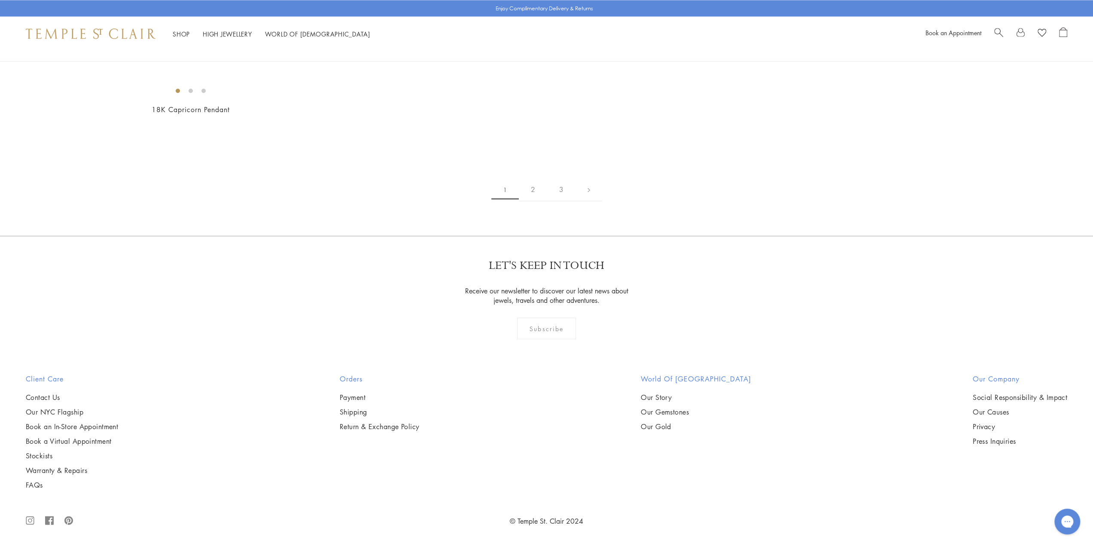
scroll to position [6745, 0]
click at [0, 0] on img at bounding box center [0, 0] width 0 height 0
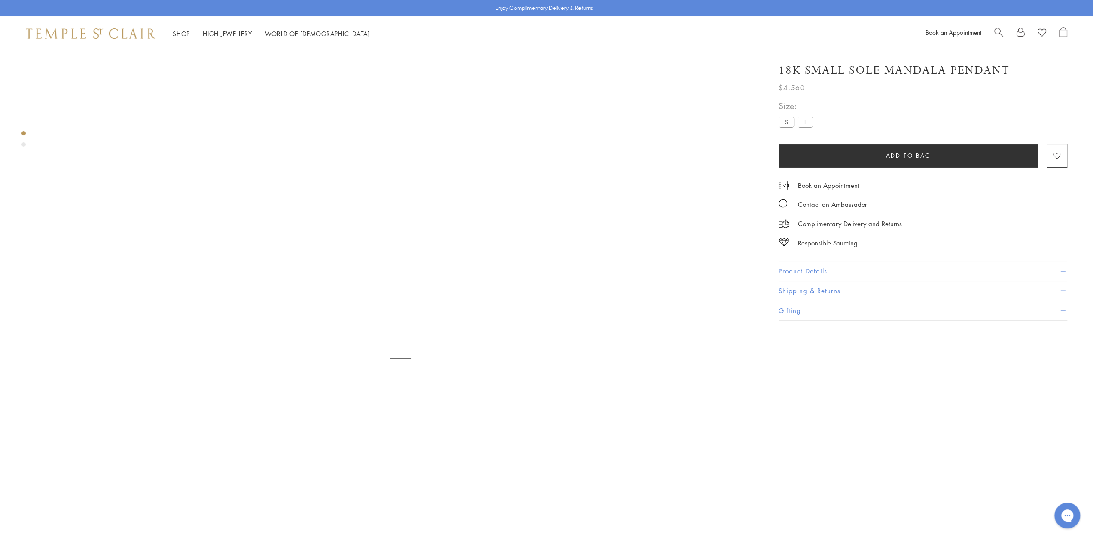
scroll to position [51, 0]
click at [849, 268] on button "Product Details" at bounding box center [923, 270] width 289 height 19
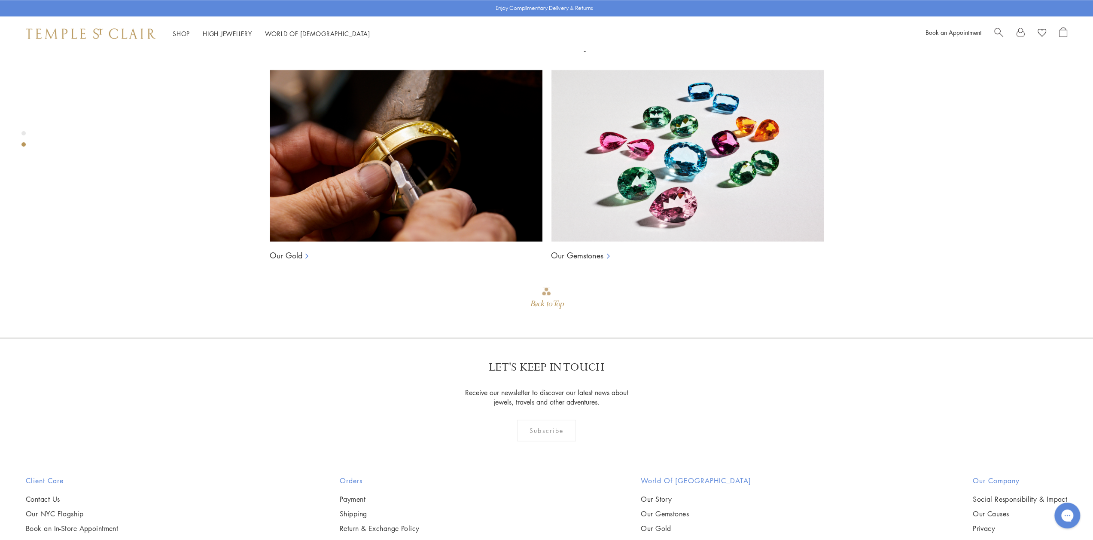
scroll to position [1082, 0]
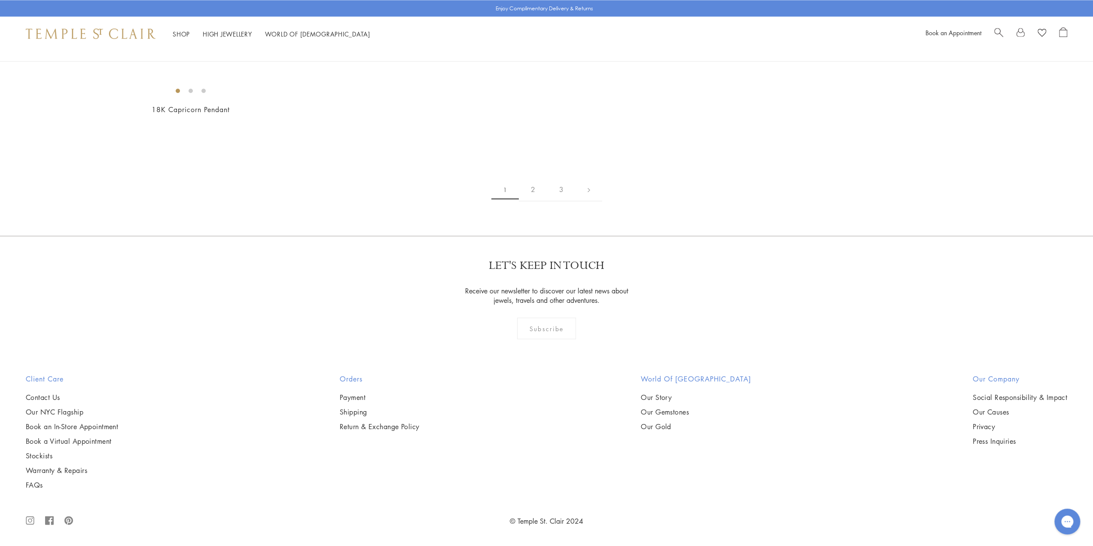
scroll to position [9065, 0]
click at [527, 201] on link "2" at bounding box center [533, 189] width 28 height 24
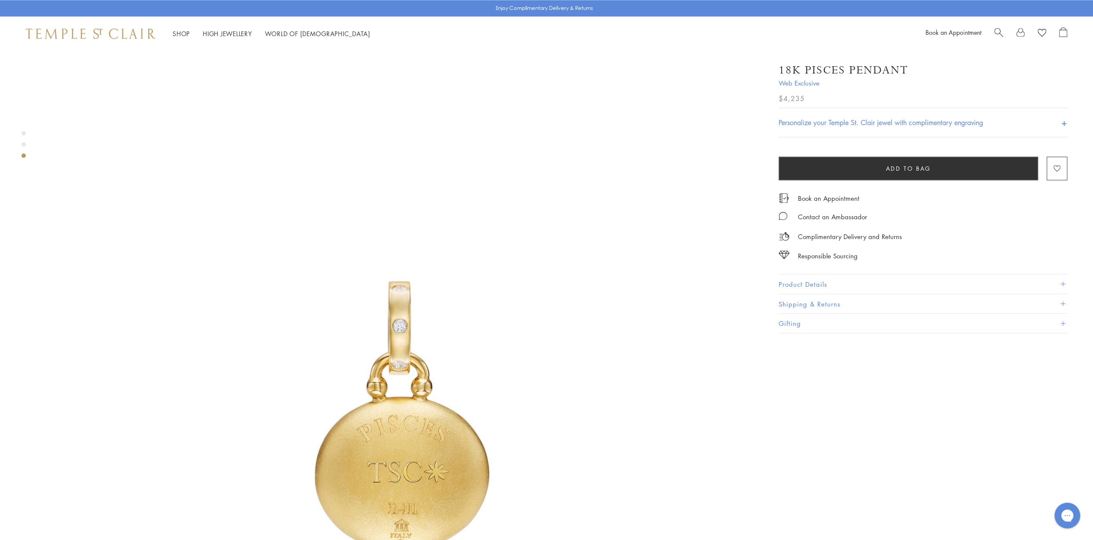
scroll to position [1461, 0]
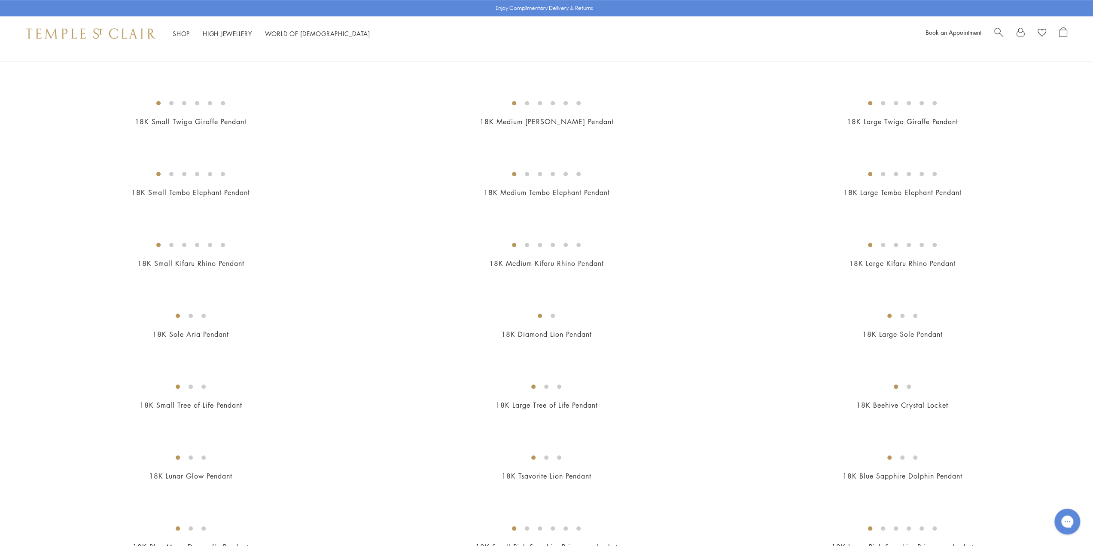
scroll to position [601, 0]
